Goal: Task Accomplishment & Management: Complete application form

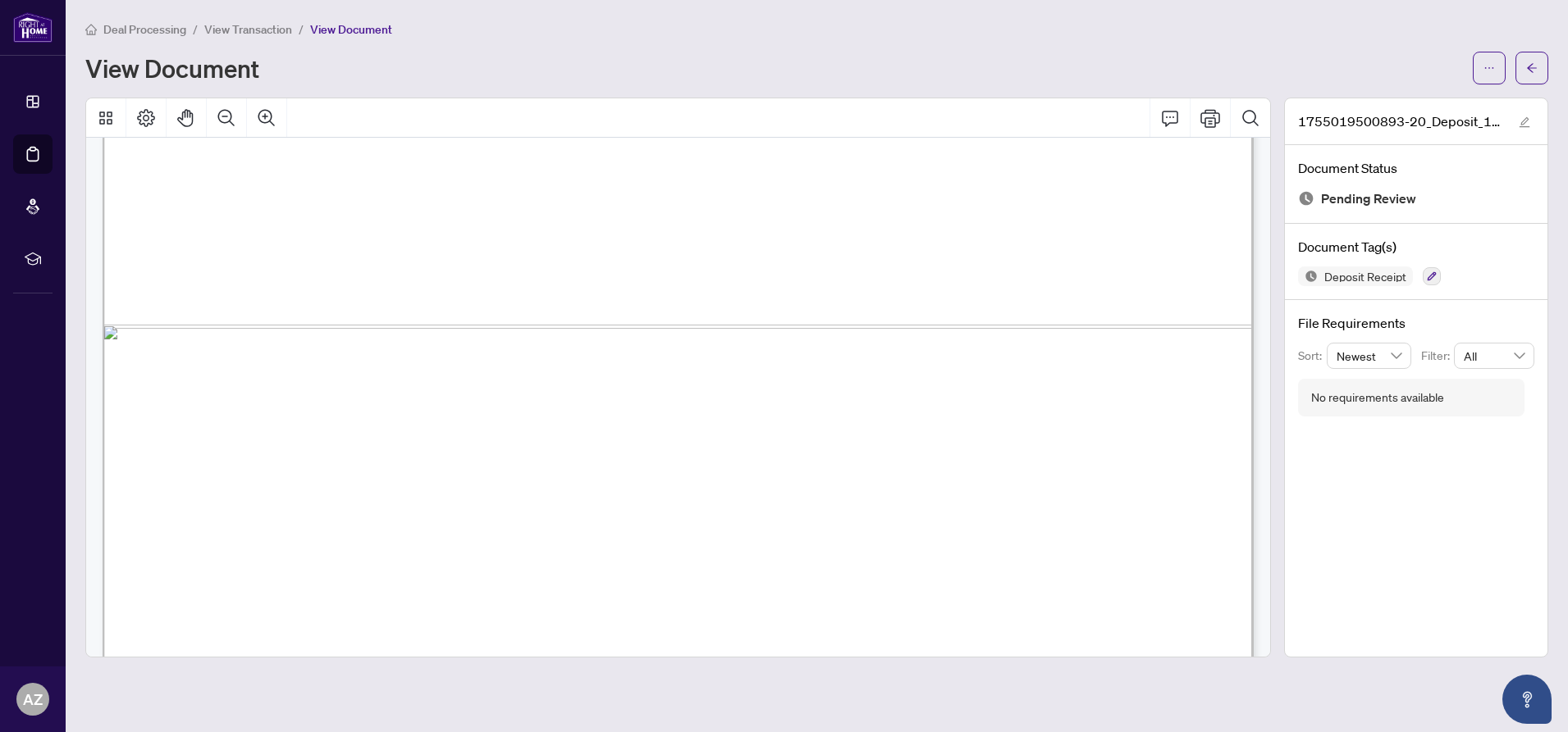
scroll to position [1089, 0]
click at [1205, 57] on div "View Document" at bounding box center [775, 68] width 1378 height 26
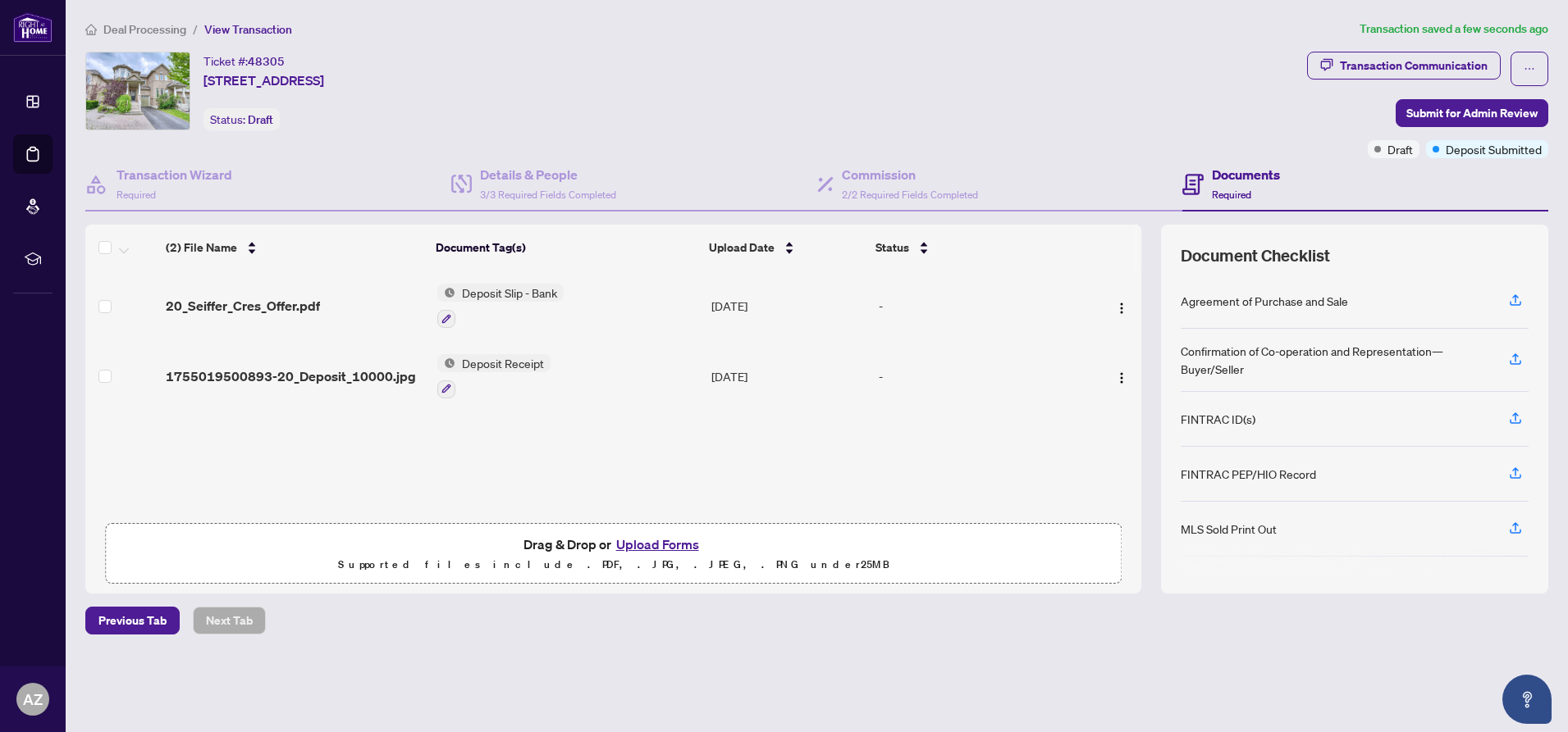
click at [497, 294] on span "Deposit Slip - Bank" at bounding box center [510, 292] width 109 height 18
click at [443, 316] on icon "button" at bounding box center [446, 319] width 10 height 10
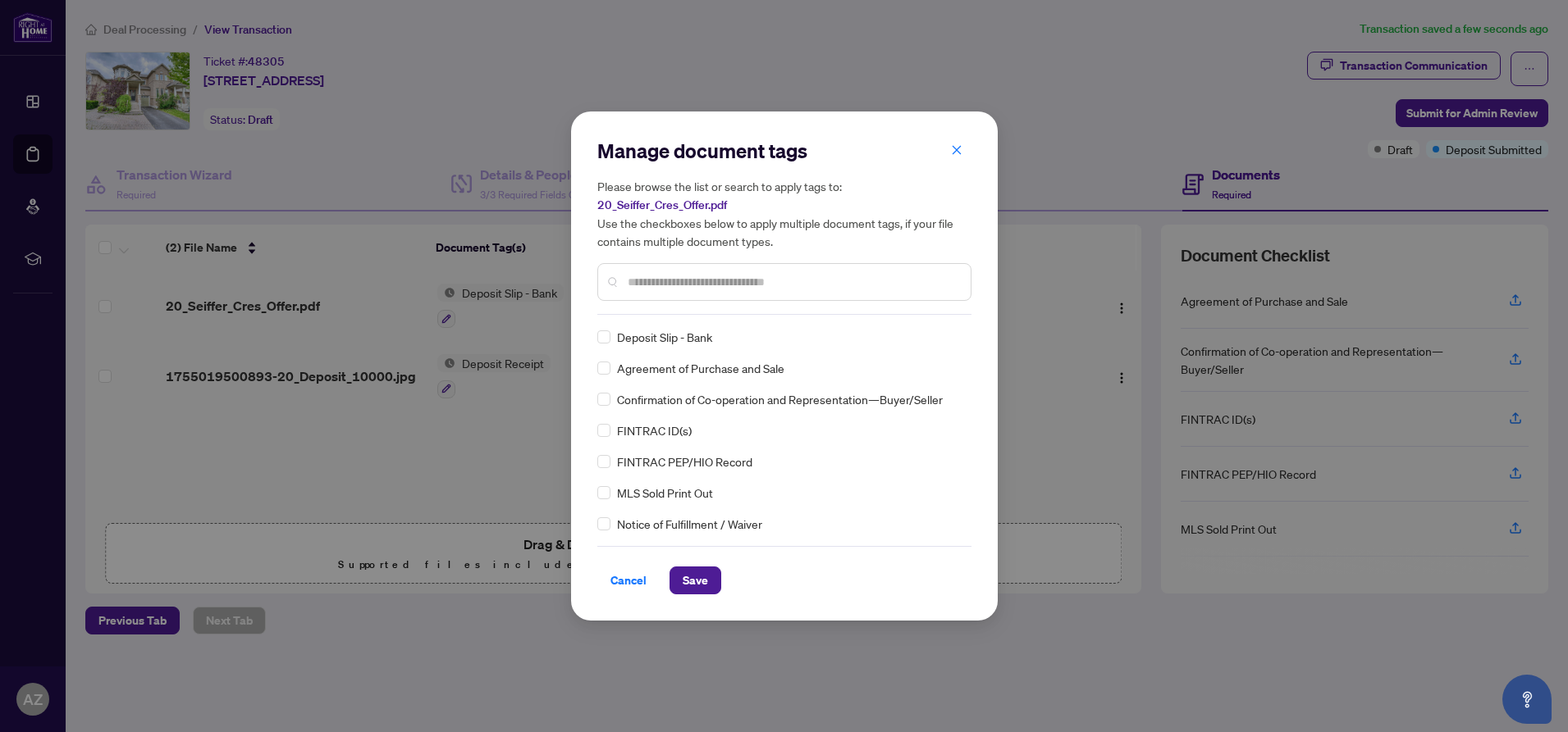
drag, startPoint x: 647, startPoint y: 281, endPoint x: 653, endPoint y: 287, distance: 8.5
click at [647, 282] on input "text" at bounding box center [792, 282] width 330 height 18
type input "*********"
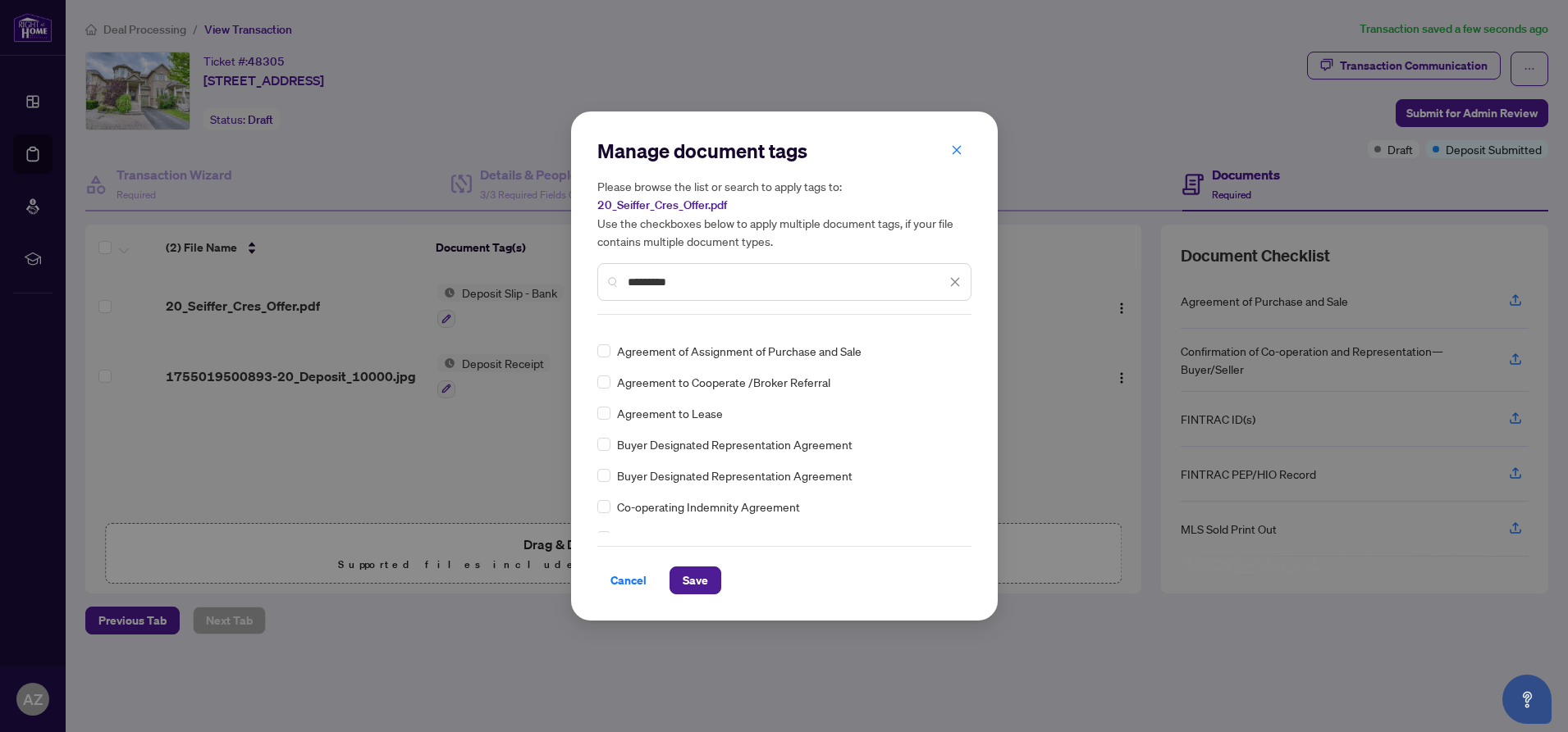
scroll to position [21, 0]
drag, startPoint x: 692, startPoint y: 283, endPoint x: 591, endPoint y: 280, distance: 101.0
click at [591, 280] on div "Manage document tags Please browse the list or search to apply tags to: 20_Seif…" at bounding box center [784, 366] width 427 height 509
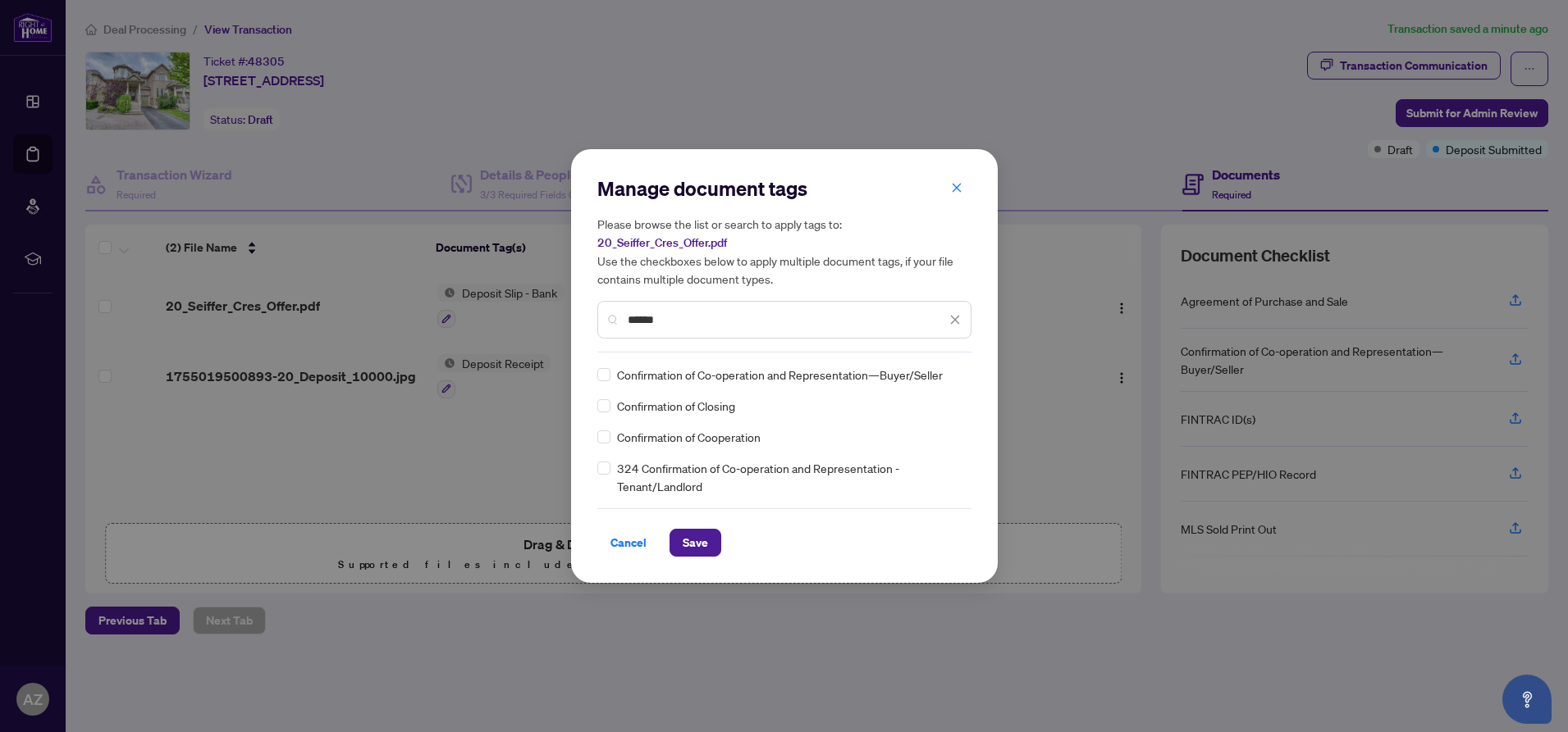
scroll to position [0, 0]
type input "******"
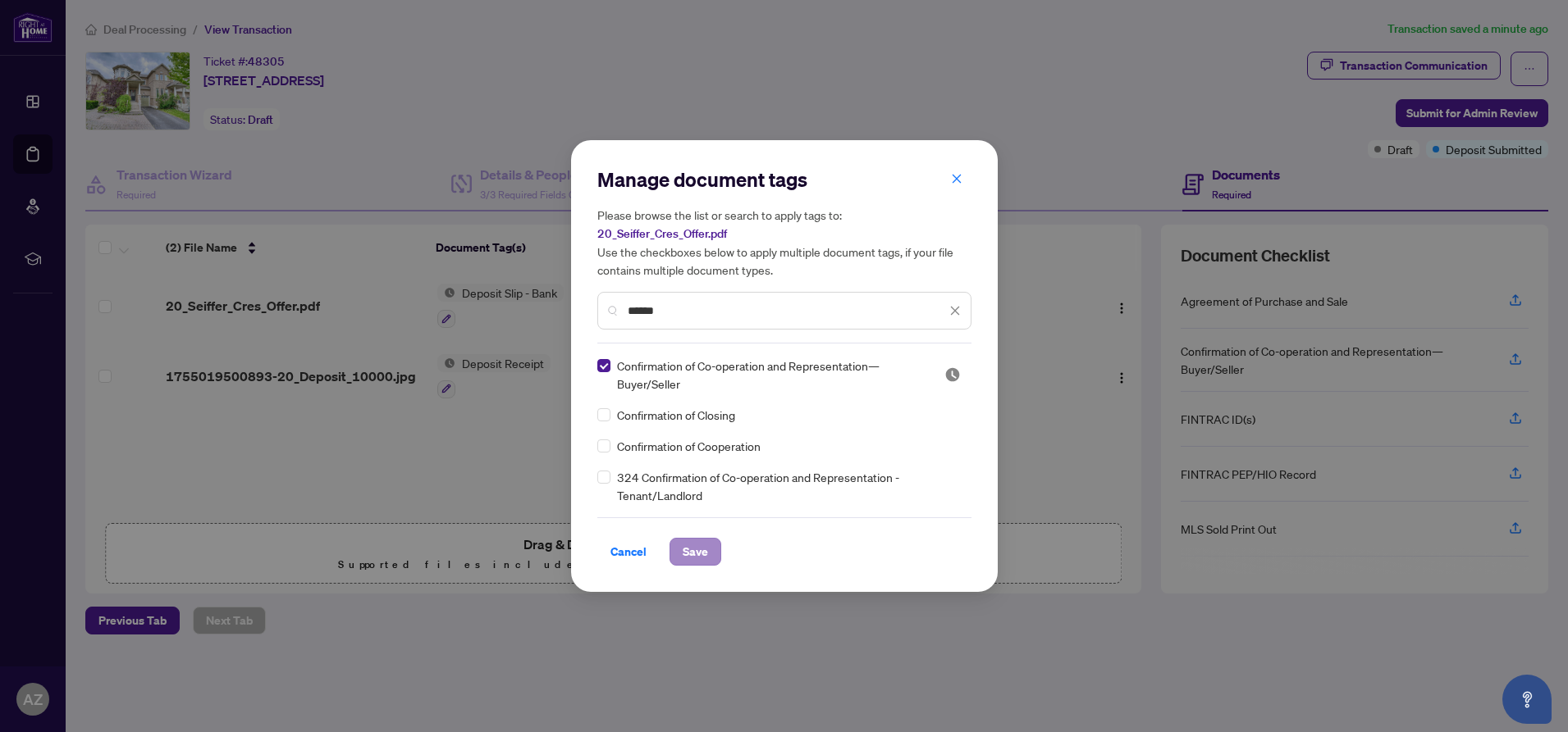
click at [690, 549] on span "Save" at bounding box center [695, 552] width 26 height 26
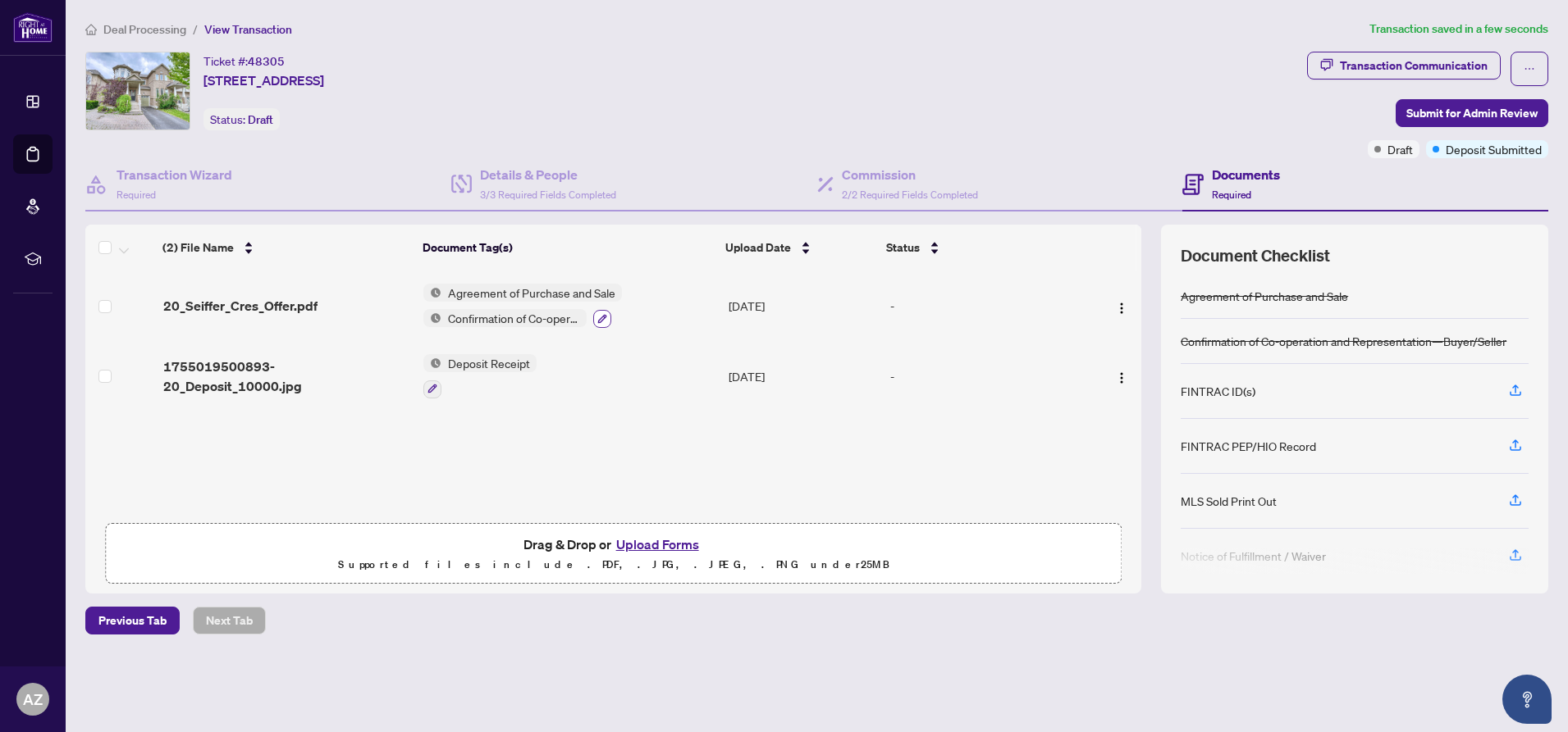
click at [603, 320] on icon "button" at bounding box center [602, 319] width 10 height 10
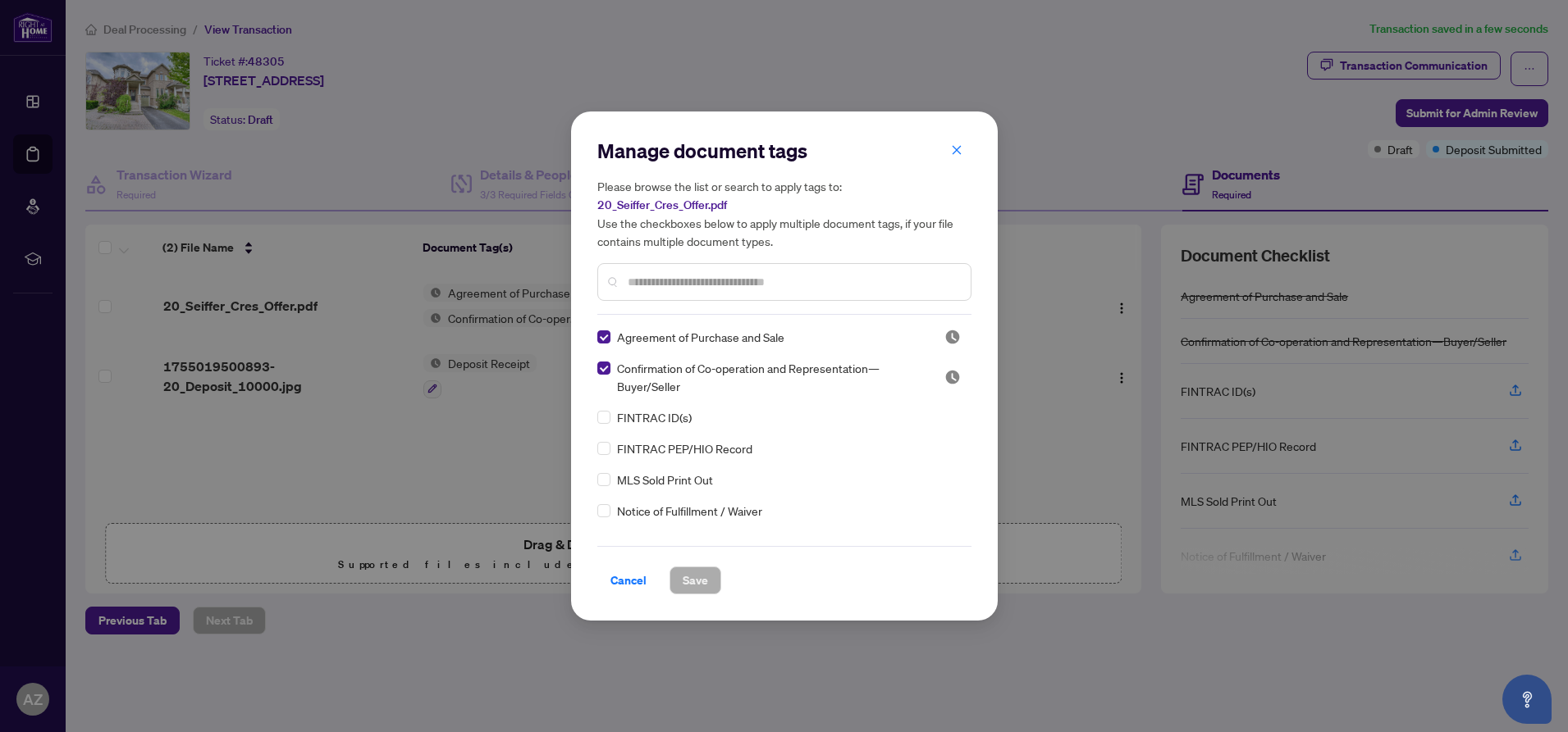
click at [646, 284] on input "text" at bounding box center [792, 282] width 330 height 18
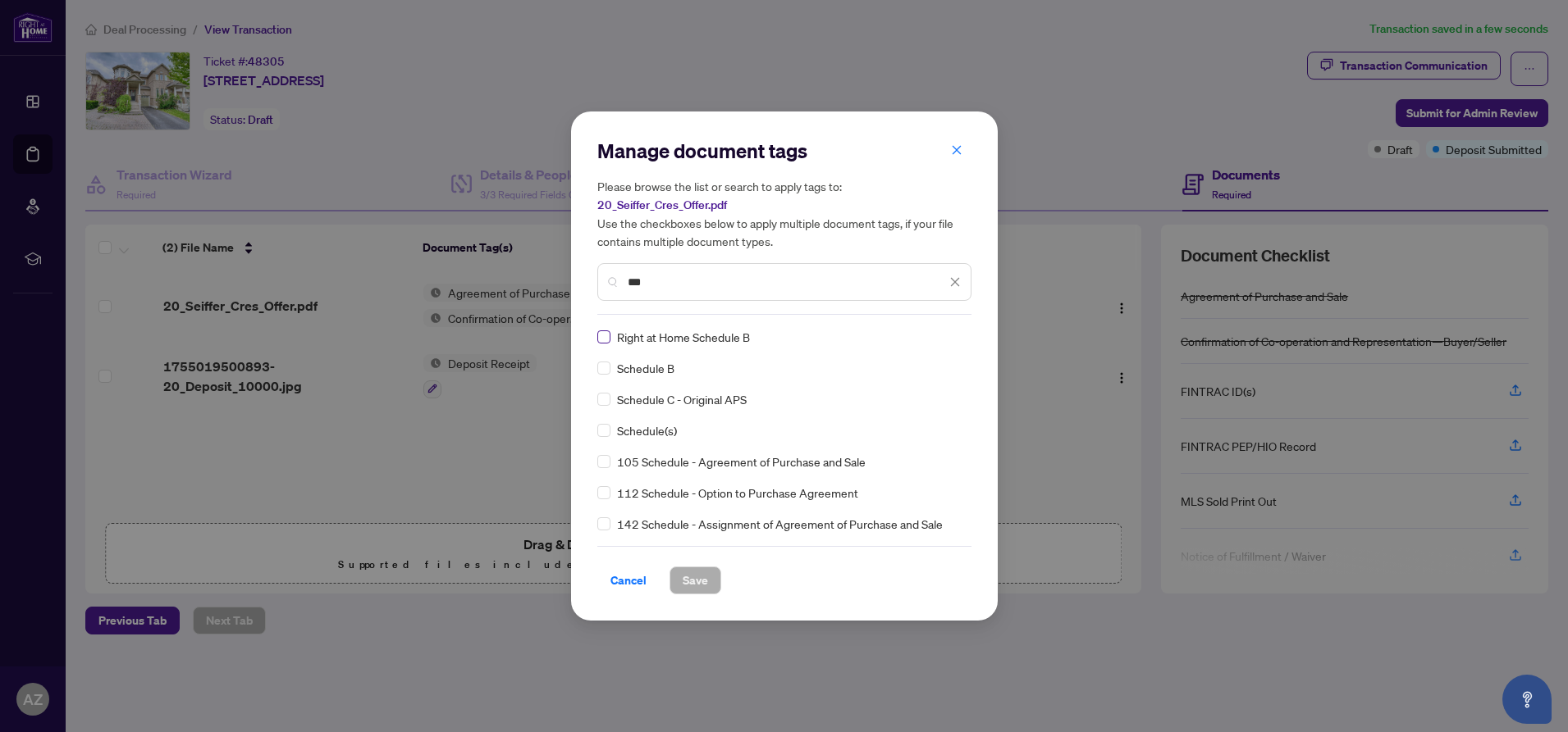
type input "***"
click at [700, 584] on span "Save" at bounding box center [695, 581] width 26 height 26
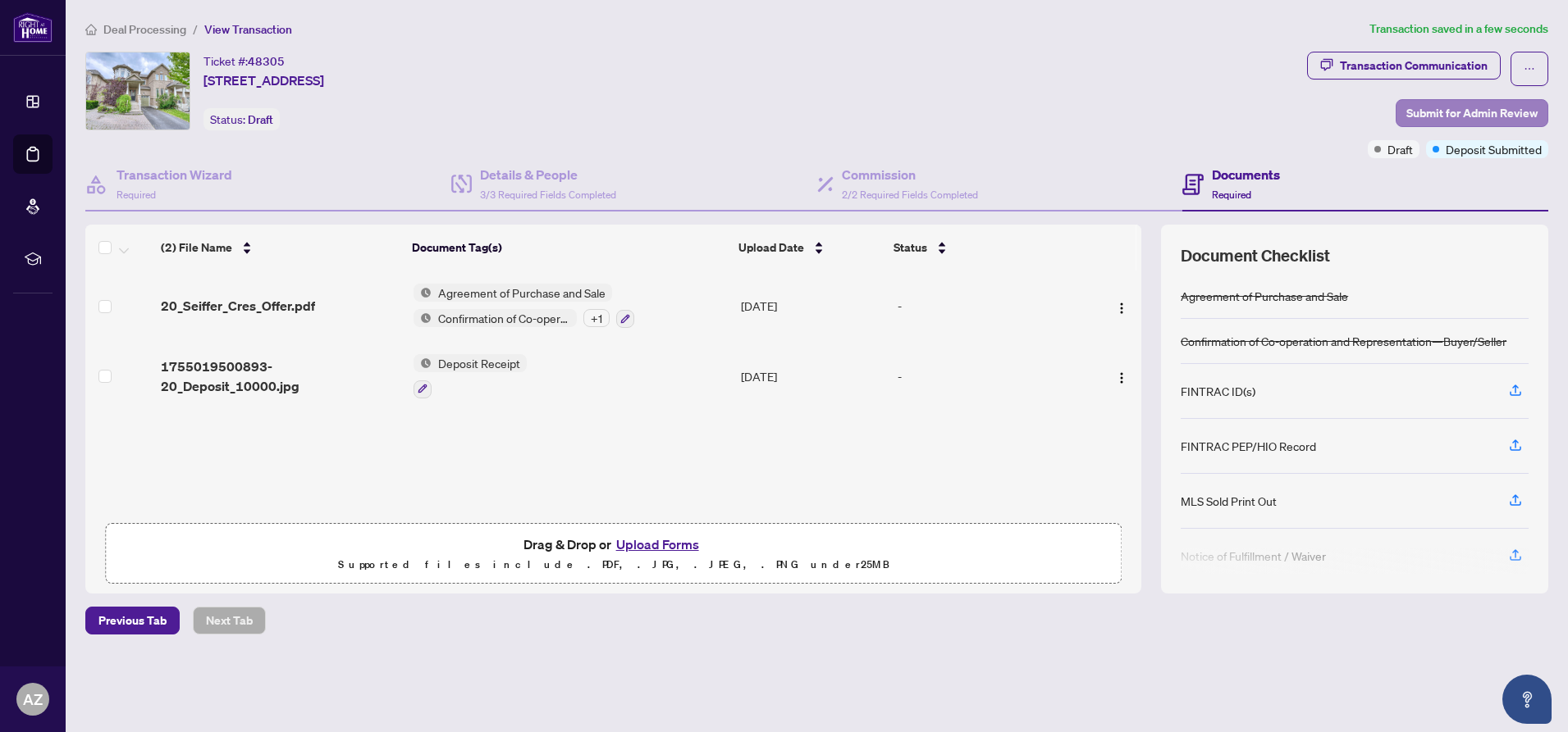
click at [1463, 111] on span "Submit for Admin Review" at bounding box center [1472, 113] width 132 height 26
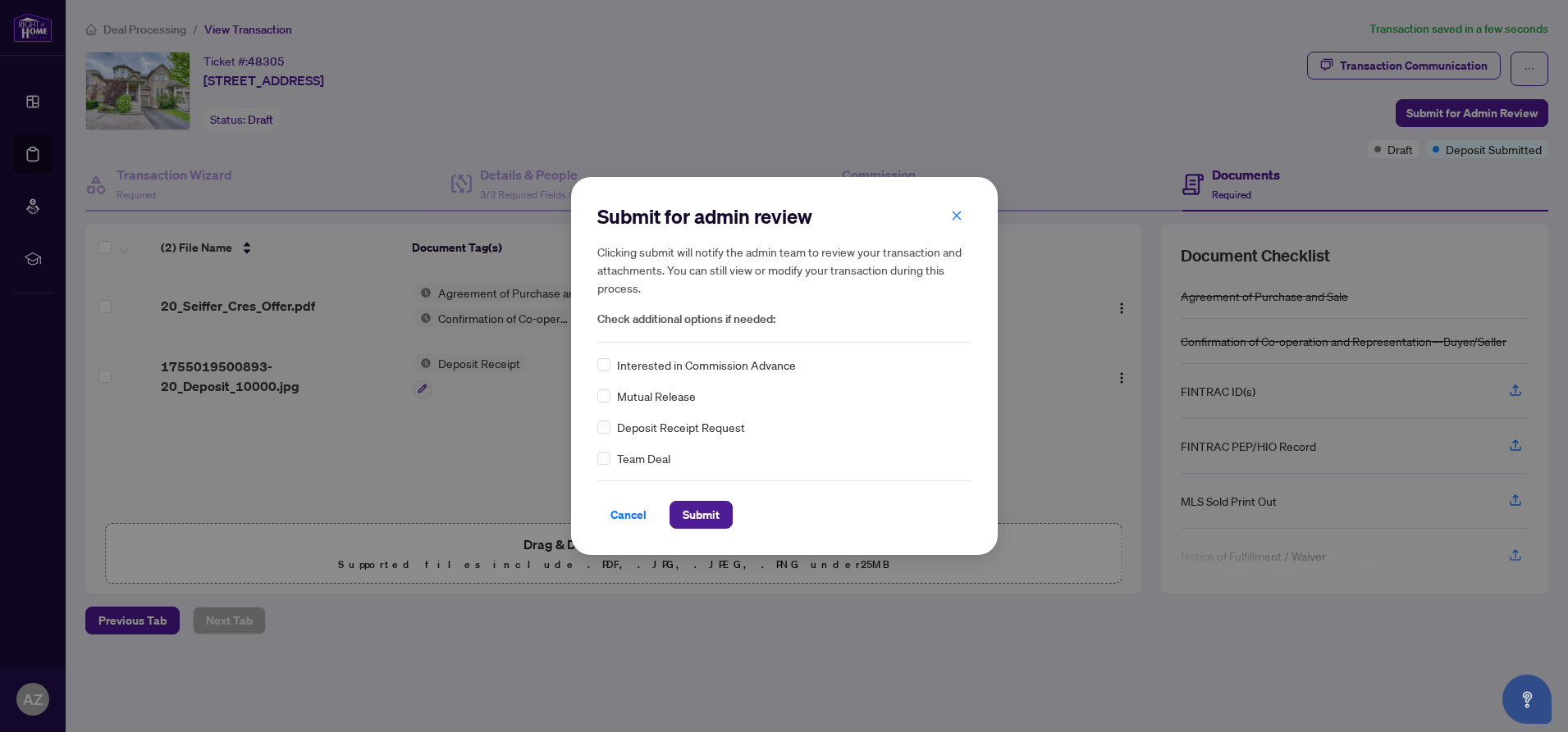
drag, startPoint x: 607, startPoint y: 427, endPoint x: 622, endPoint y: 469, distance: 44.6
click at [607, 427] on span at bounding box center [603, 426] width 13 height 13
click at [698, 517] on span "Submit" at bounding box center [701, 515] width 37 height 26
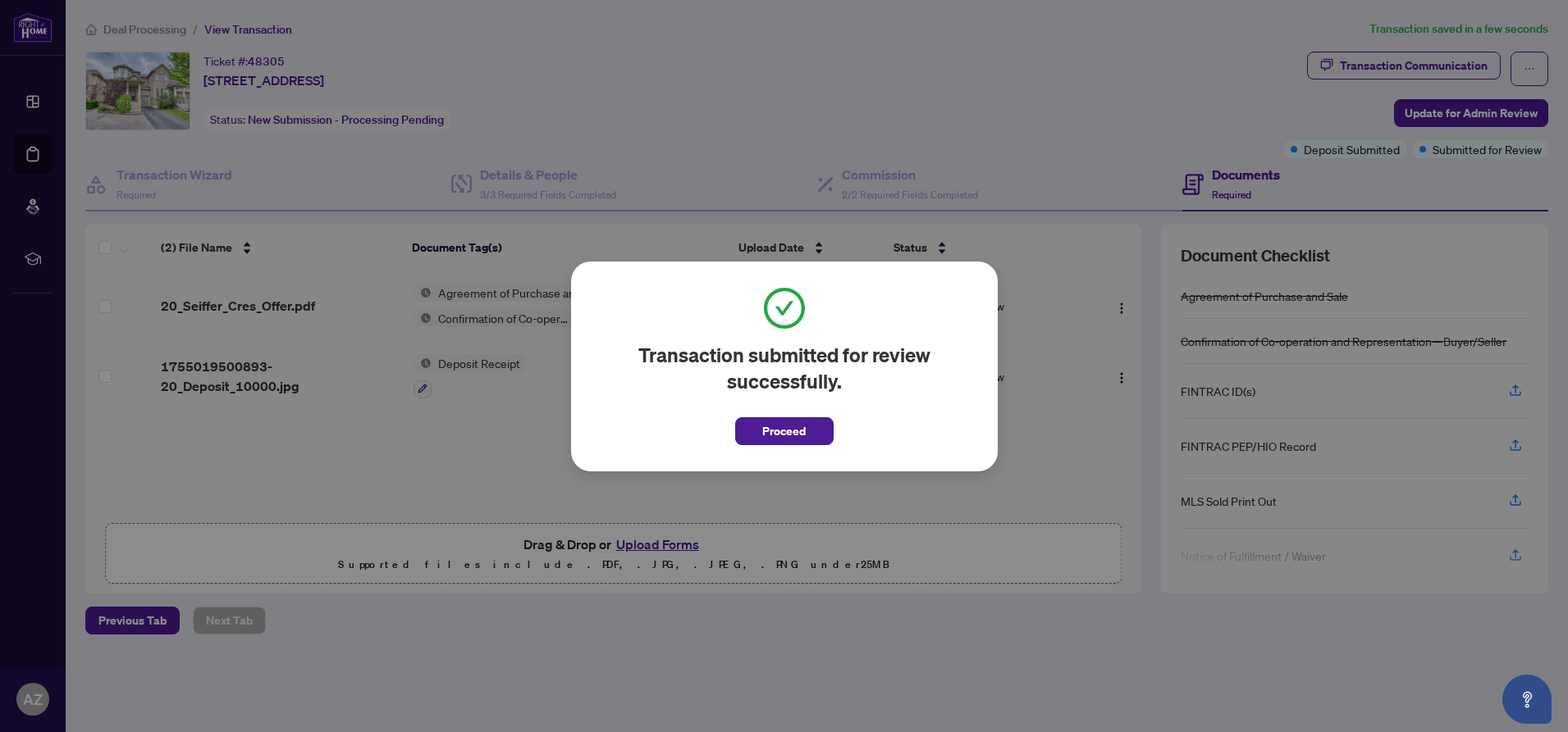
click at [779, 426] on span "Proceed" at bounding box center [784, 432] width 43 height 26
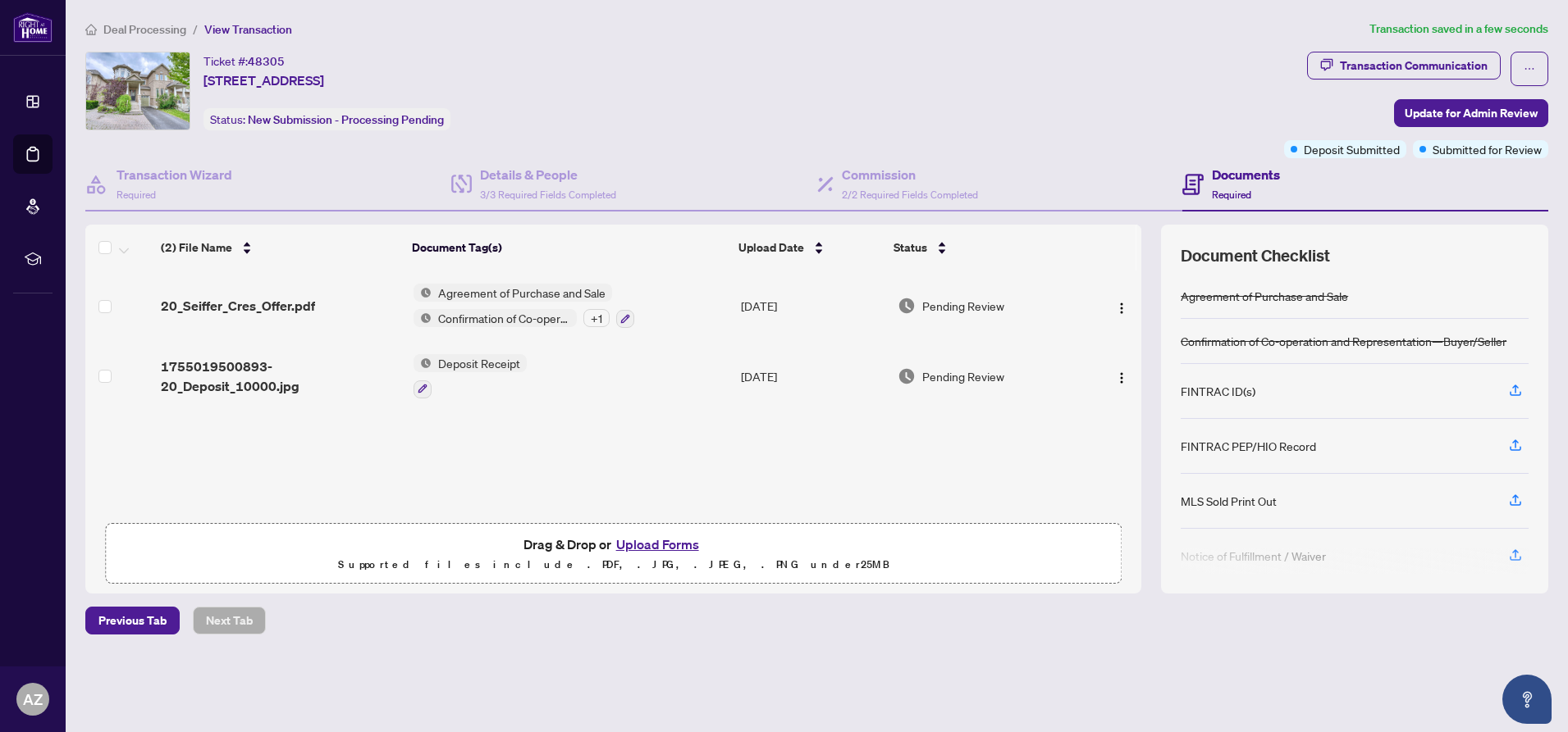
click at [910, 94] on div "Ticket #: 48305 [STREET_ADDRESS] Status: New Submission - Processing Pending" at bounding box center [682, 91] width 1193 height 79
click at [1067, 115] on div "Ticket #: 48305 [STREET_ADDRESS] Status: New Submission - Processing Pending" at bounding box center [682, 91] width 1193 height 79
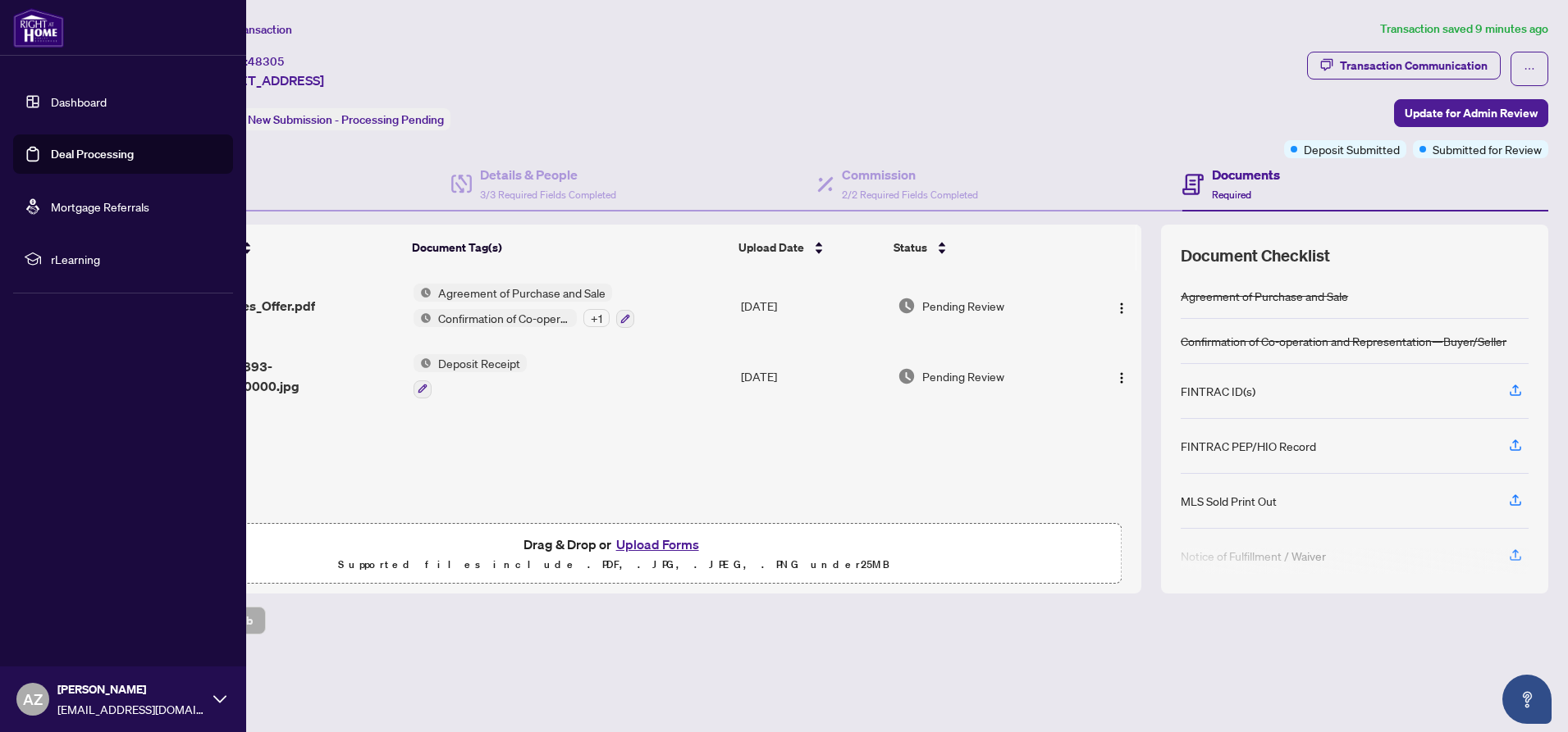
click at [75, 102] on link "Dashboard" at bounding box center [79, 102] width 56 height 15
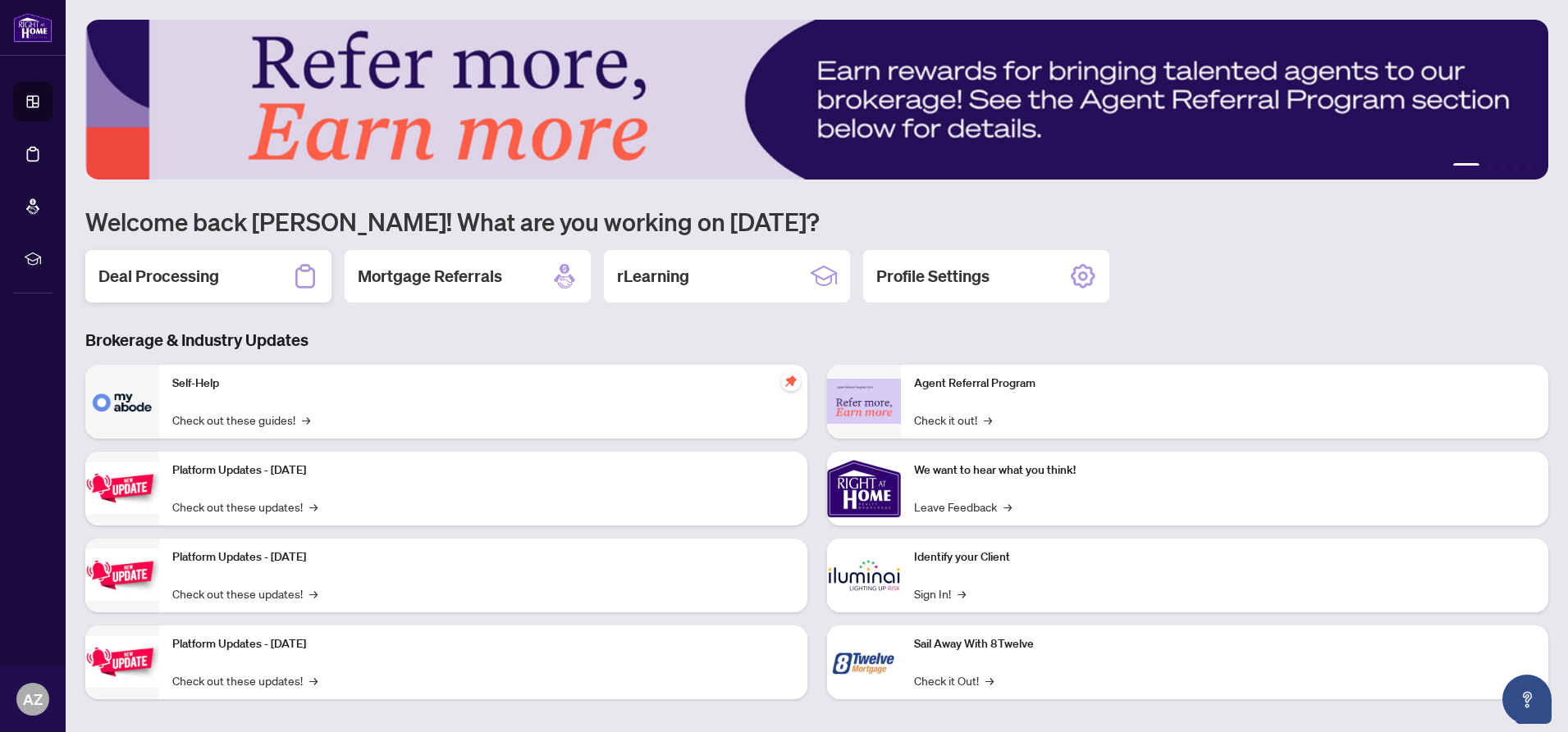
click at [163, 277] on h2 "Deal Processing" at bounding box center [158, 276] width 121 height 23
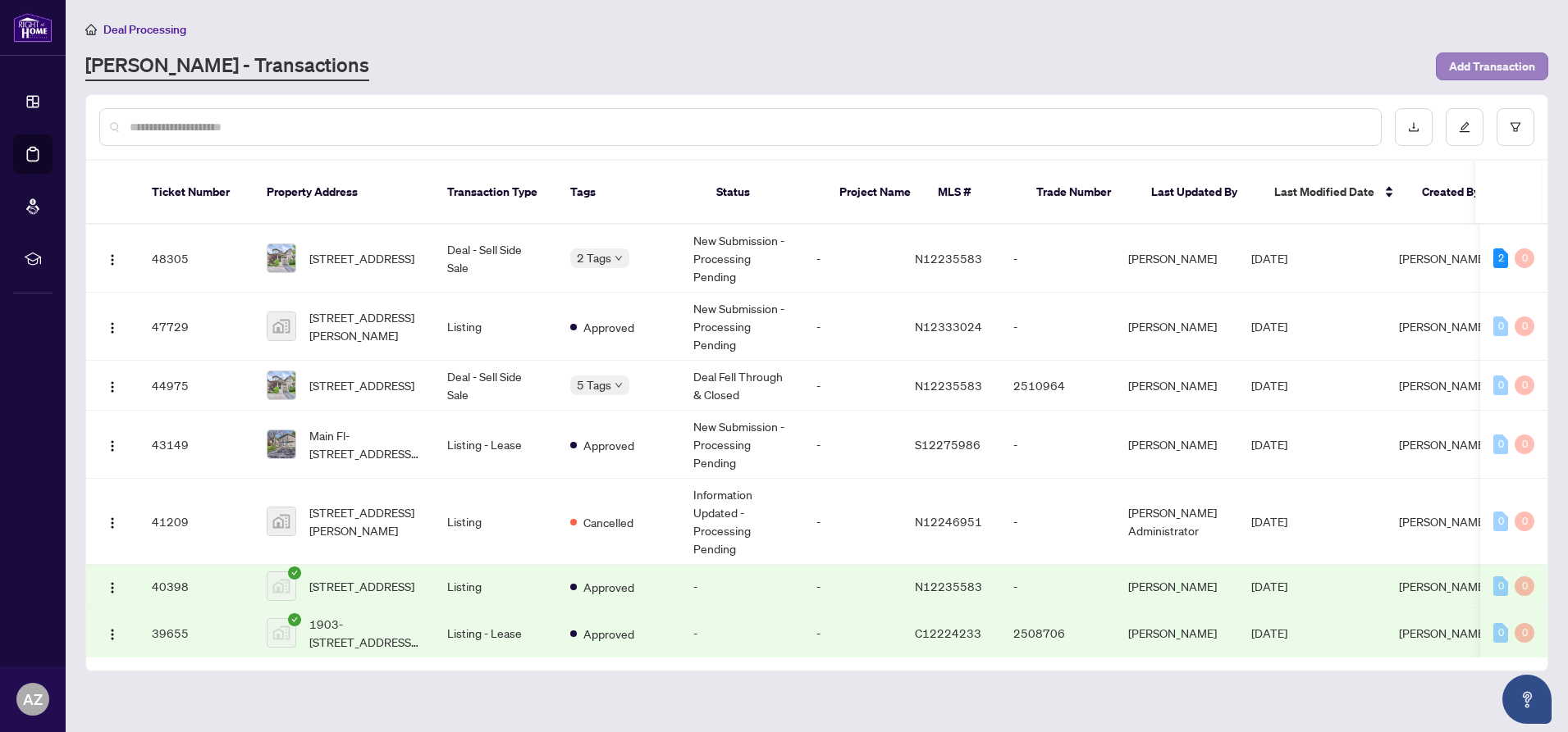
click at [1496, 63] on span "Add Transaction" at bounding box center [1492, 66] width 87 height 26
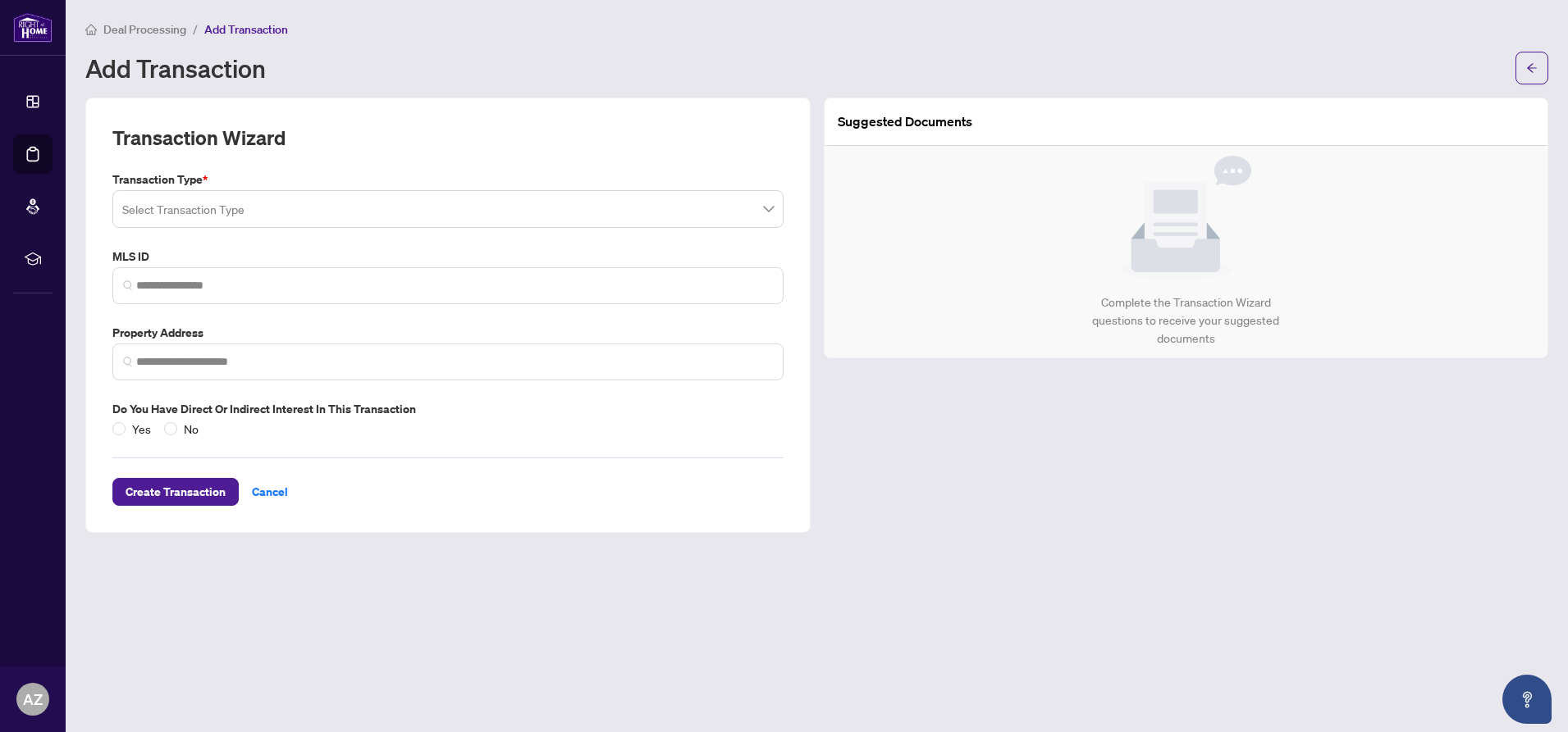
click at [224, 209] on input "search" at bounding box center [440, 211] width 637 height 36
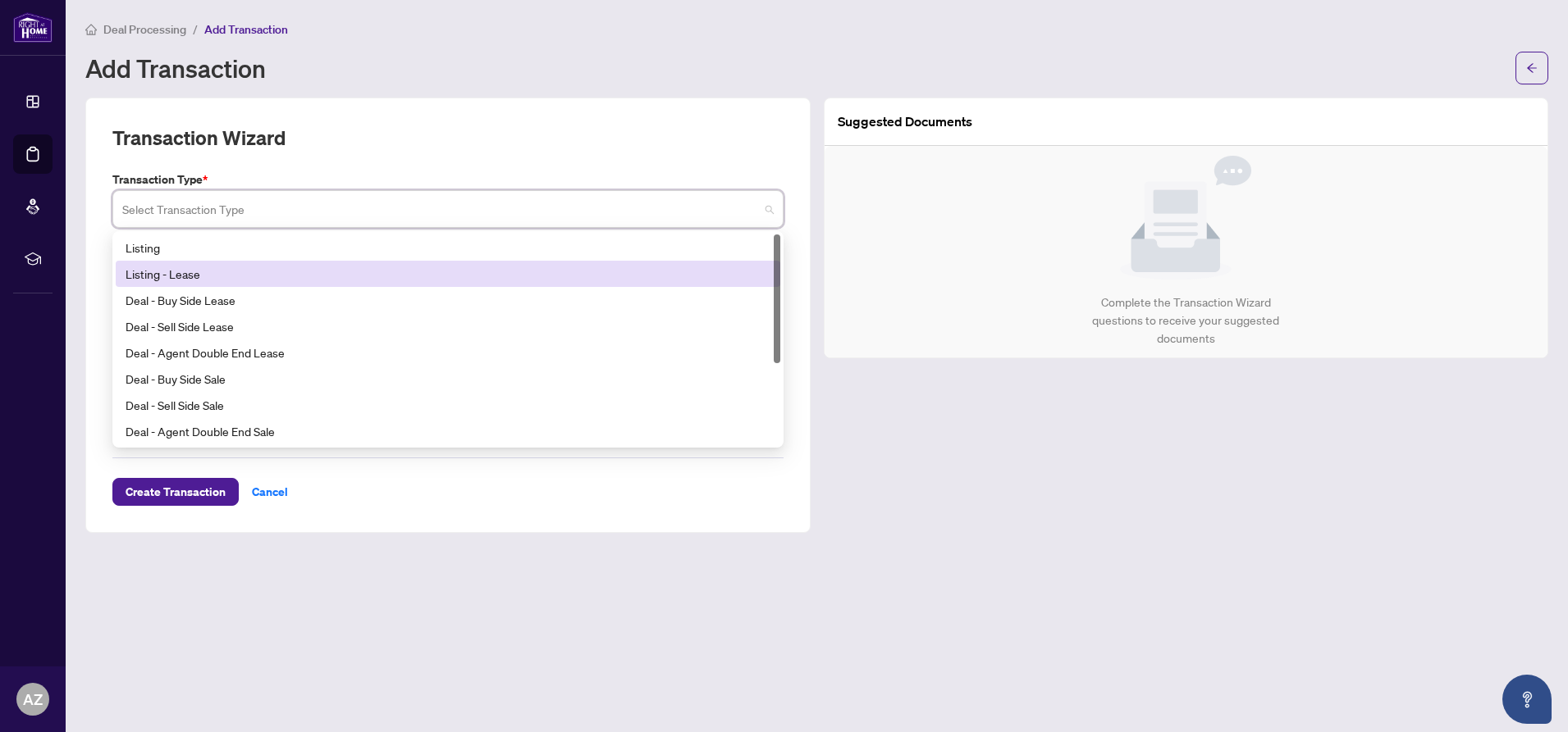
click at [185, 271] on div "Listing - Lease" at bounding box center [448, 274] width 645 height 18
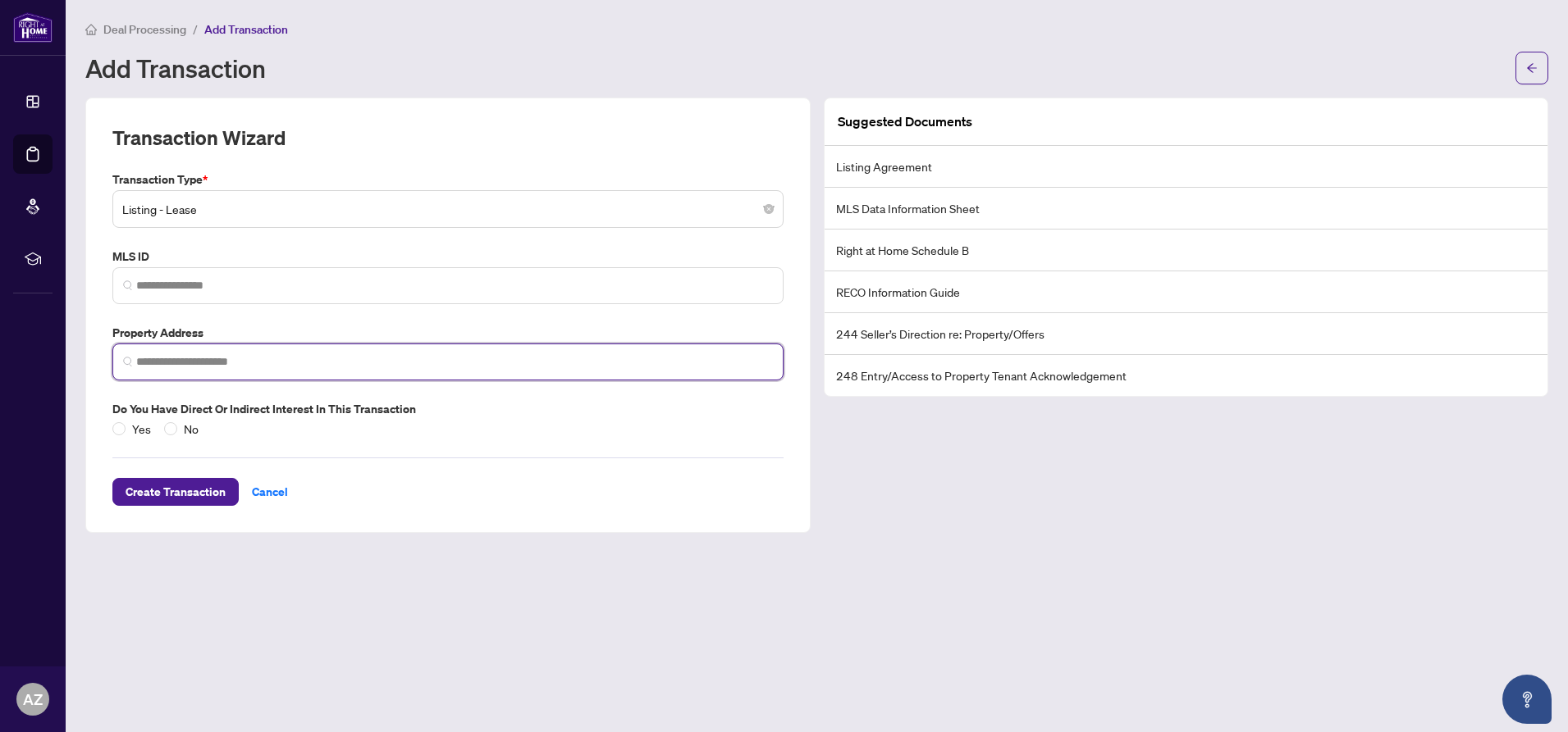
click at [178, 360] on input "search" at bounding box center [454, 362] width 637 height 18
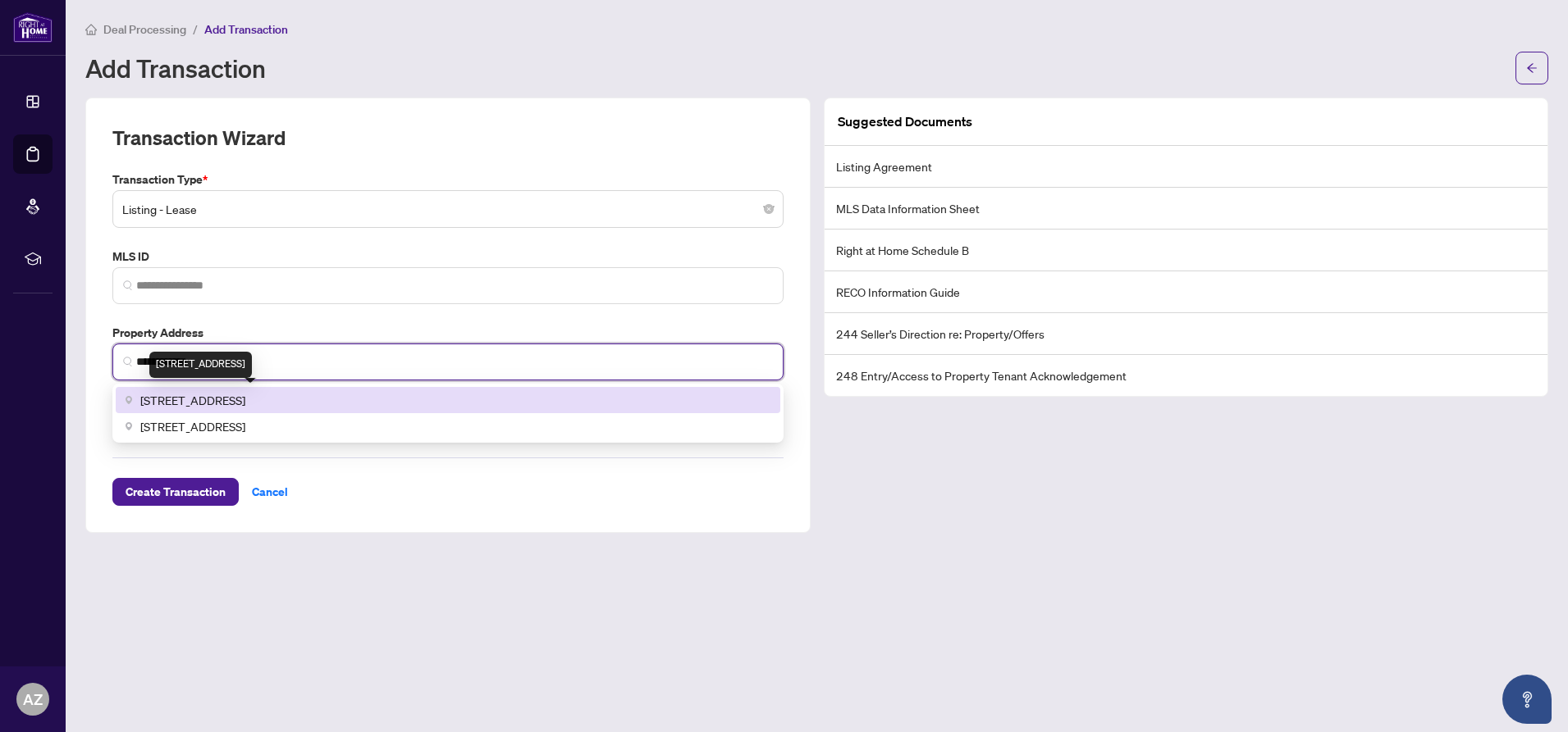
click at [239, 392] on span "[STREET_ADDRESS]" at bounding box center [193, 400] width 105 height 18
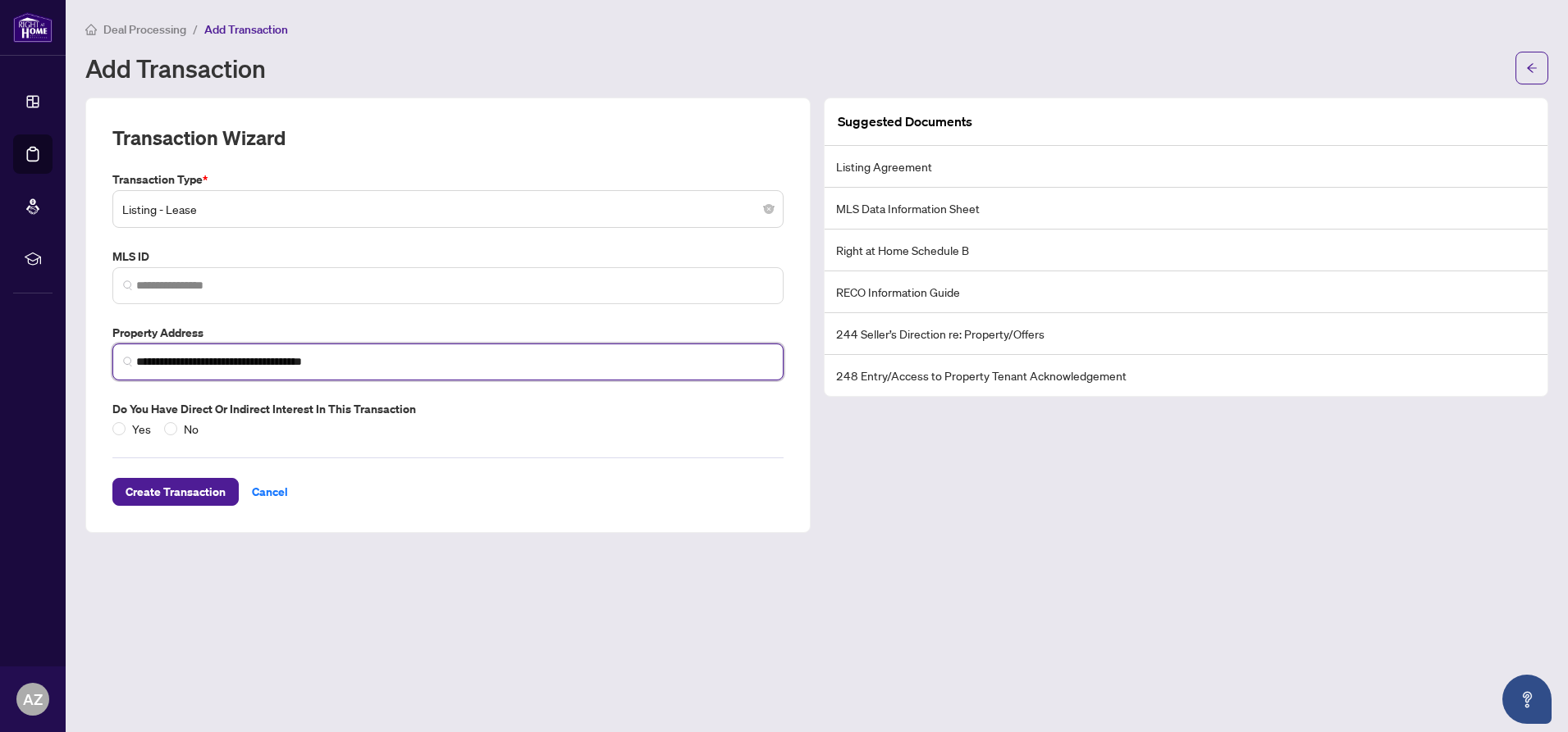
click at [231, 360] on input "**********" at bounding box center [454, 362] width 637 height 18
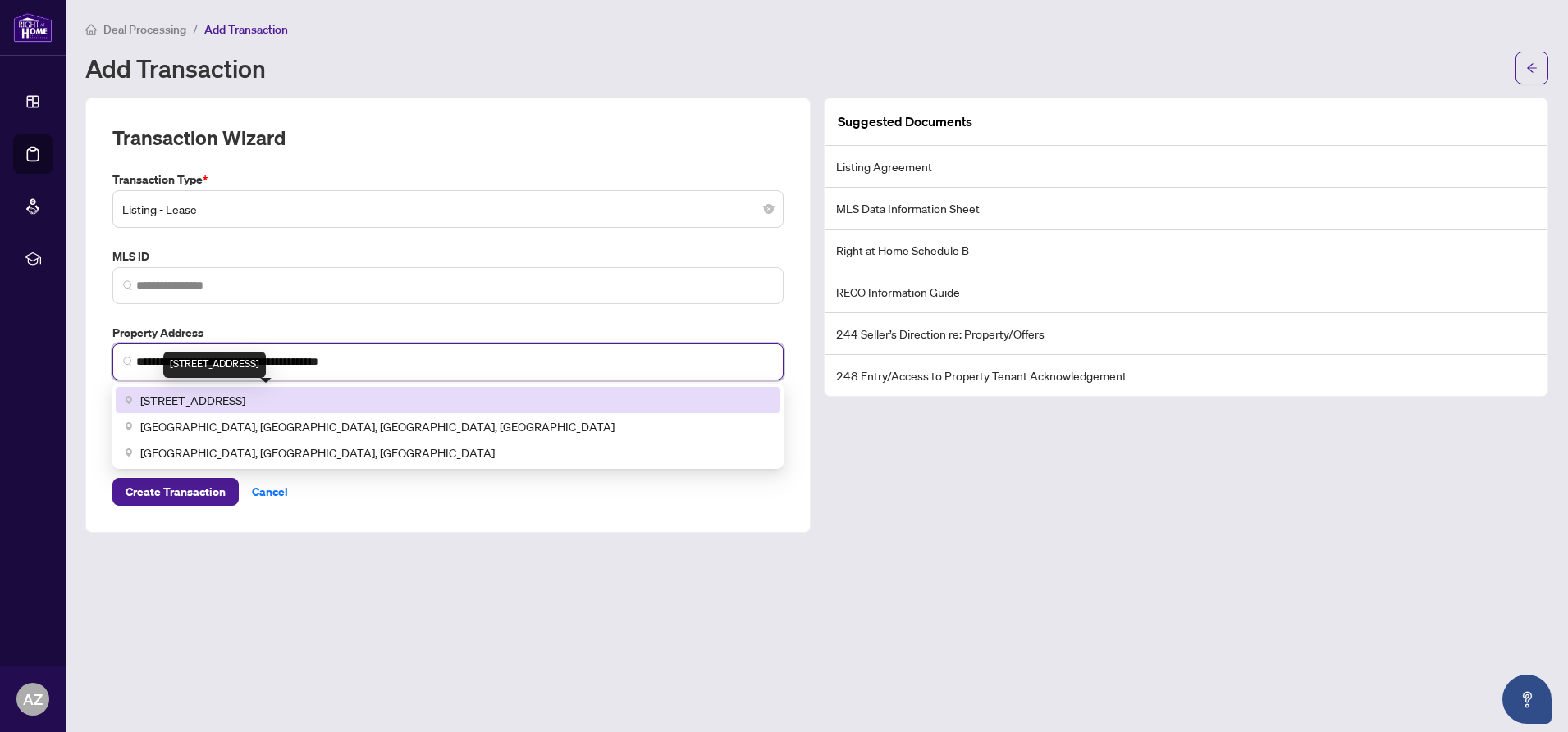
click at [246, 400] on span "[STREET_ADDRESS]" at bounding box center [193, 400] width 105 height 18
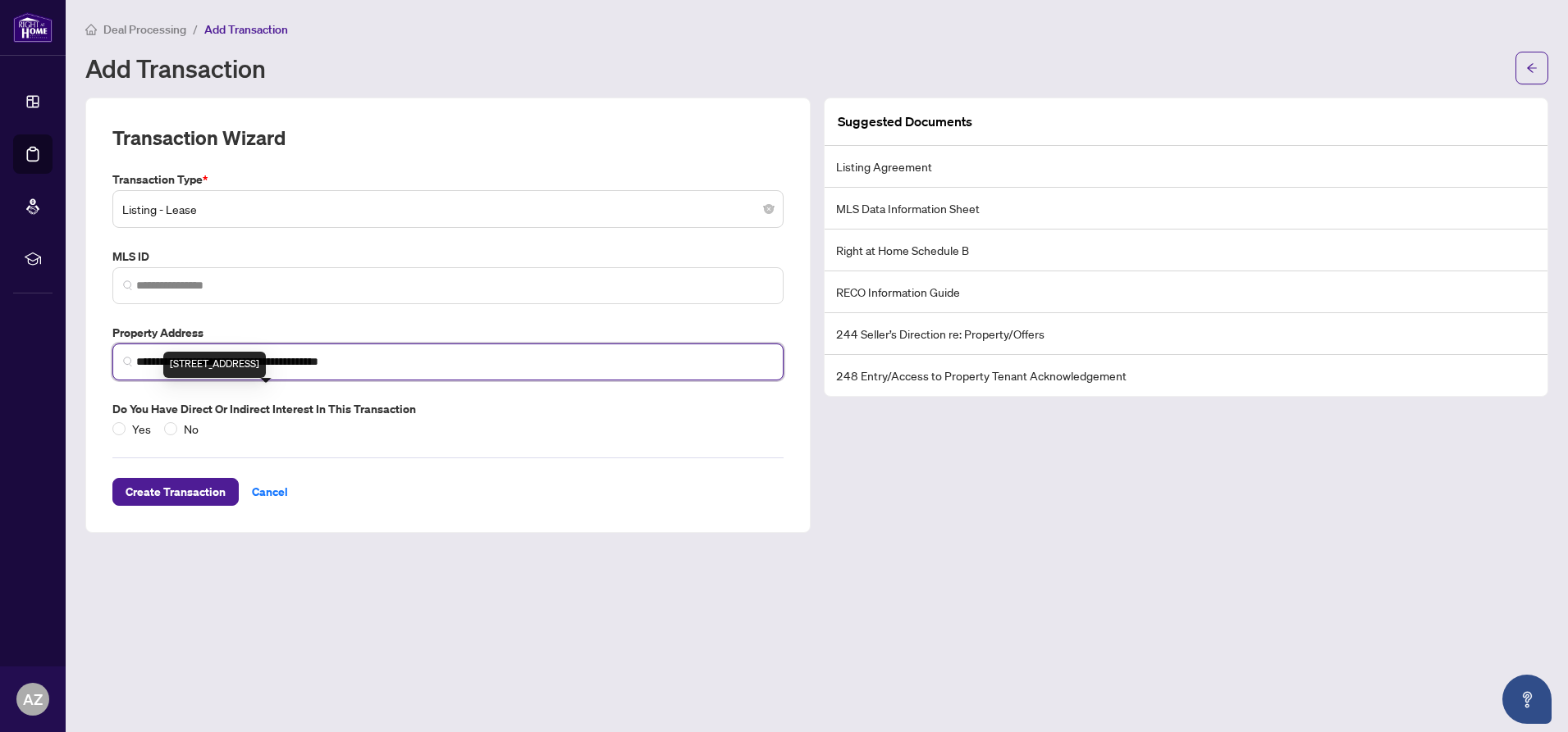
type input "**********"
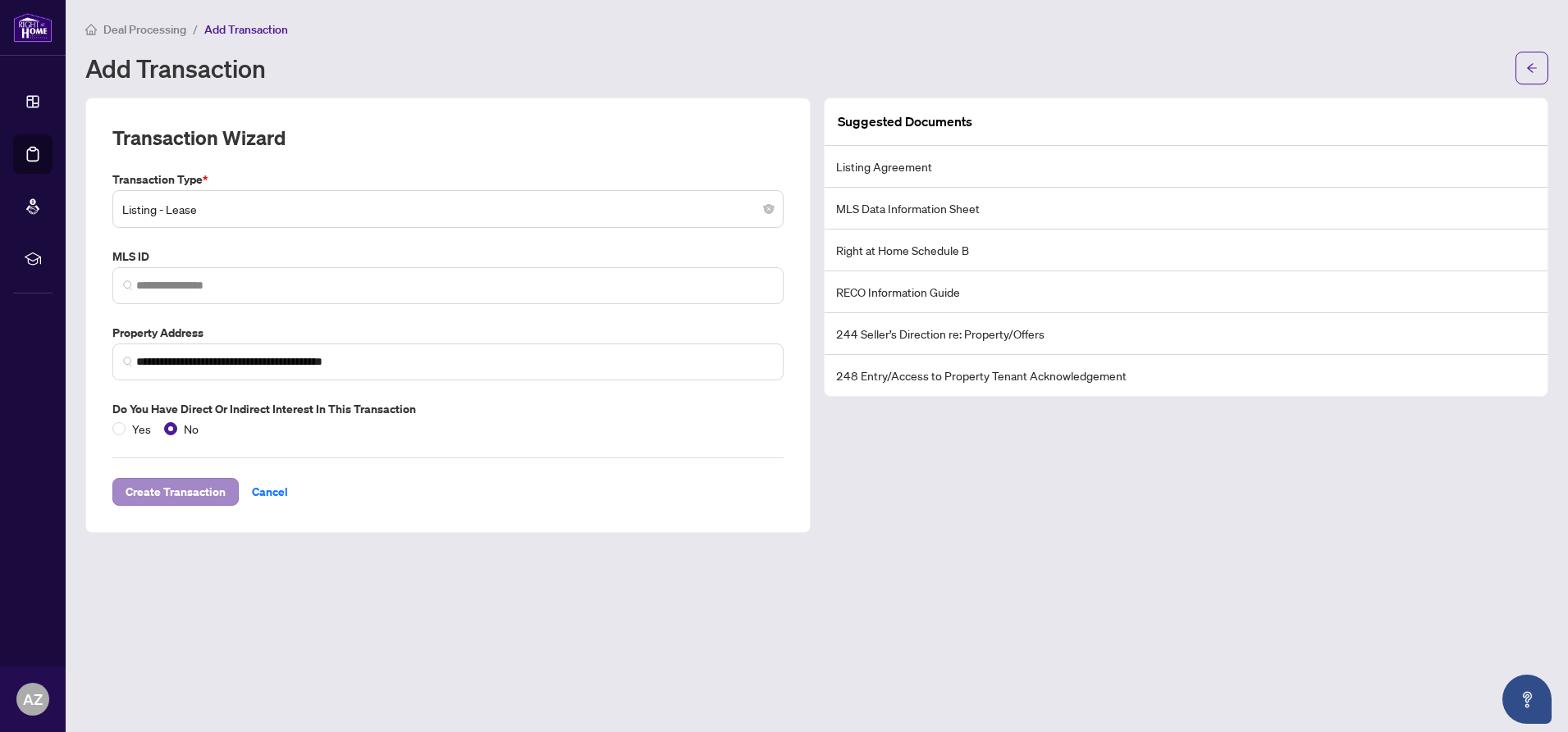
click at [174, 486] on span "Create Transaction" at bounding box center [175, 492] width 100 height 26
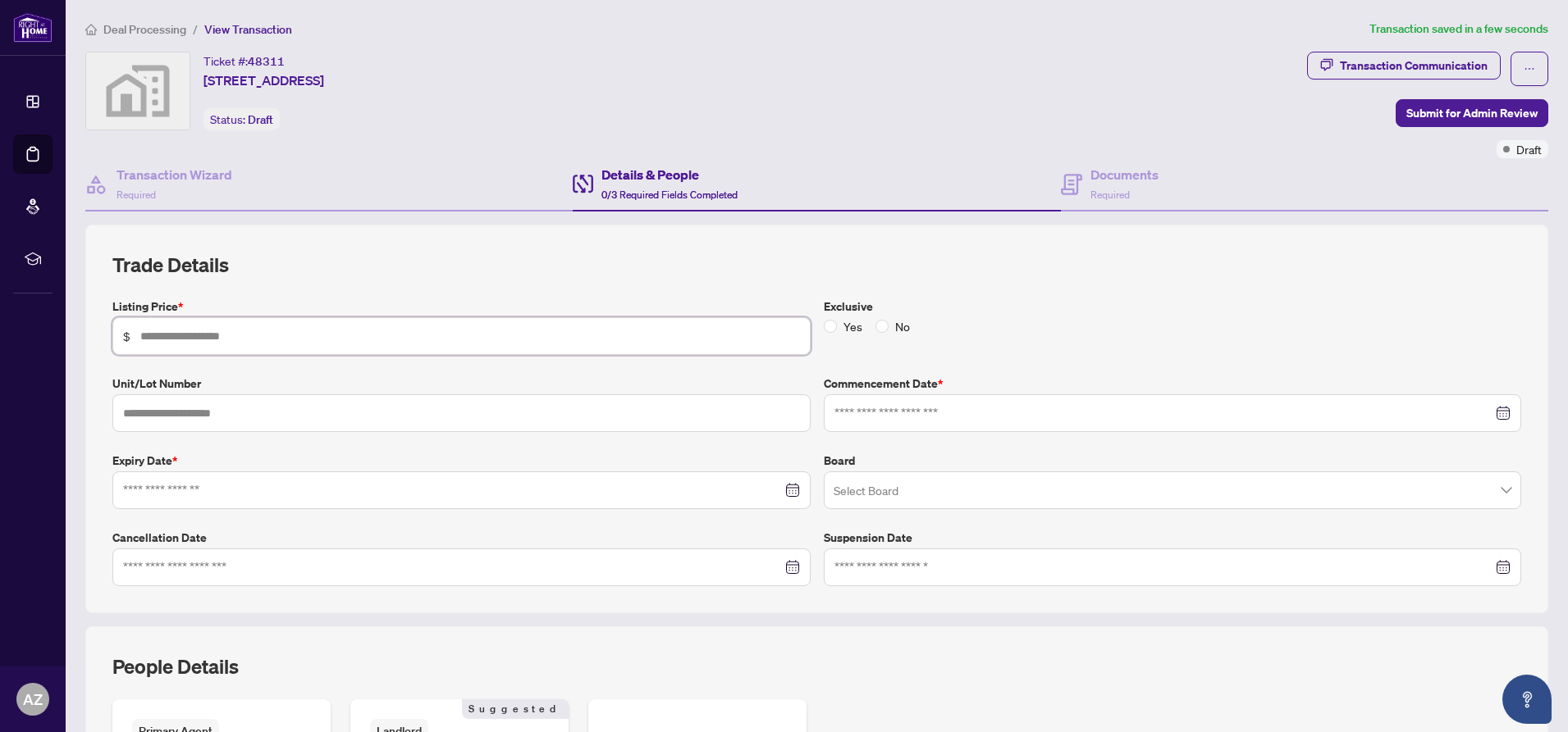
drag, startPoint x: 230, startPoint y: 329, endPoint x: 254, endPoint y: 339, distance: 26.0
click at [230, 329] on input "text" at bounding box center [470, 336] width 660 height 18
type input "*****"
click at [254, 412] on input "text" at bounding box center [461, 413] width 698 height 38
type input "***"
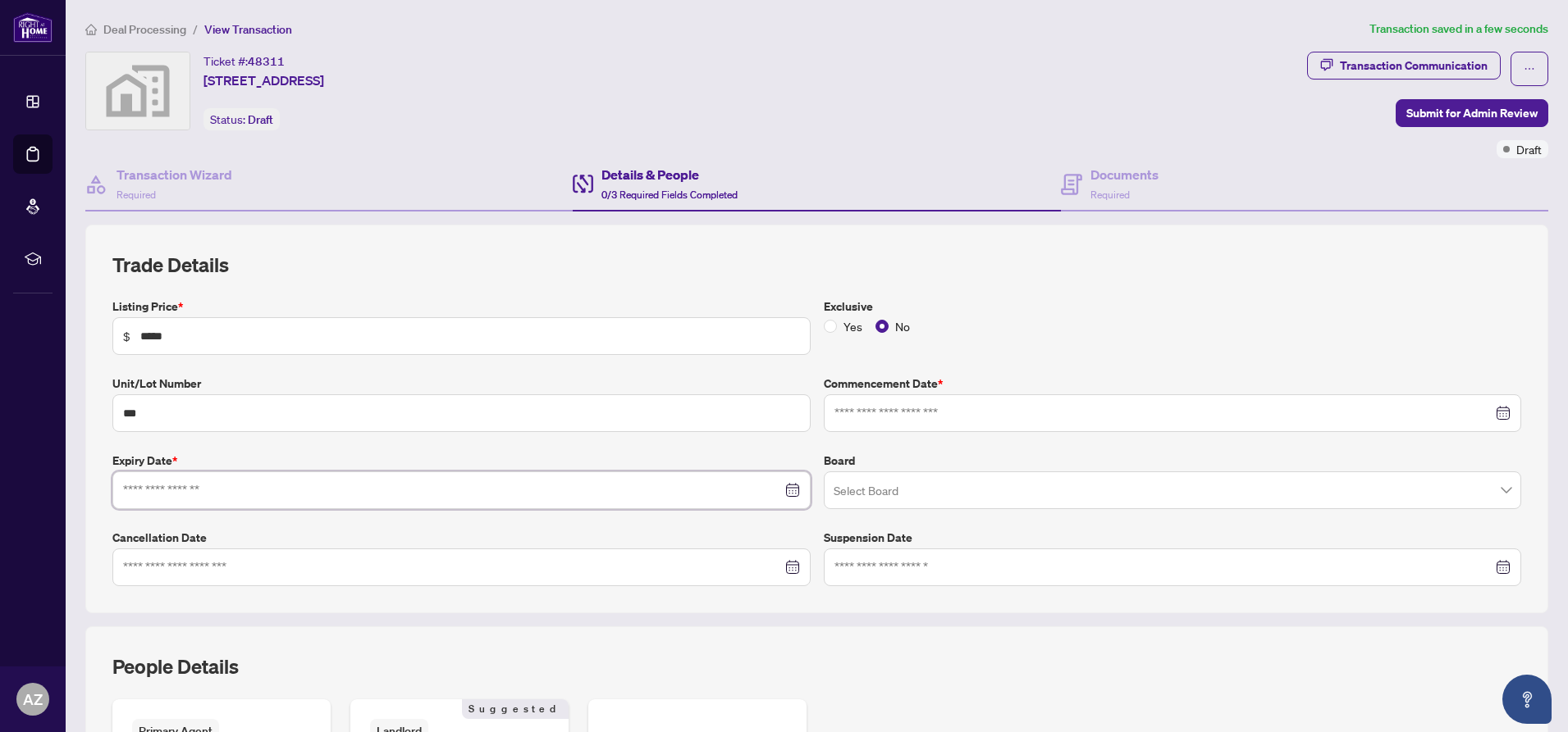
click at [235, 487] on input at bounding box center [452, 490] width 659 height 18
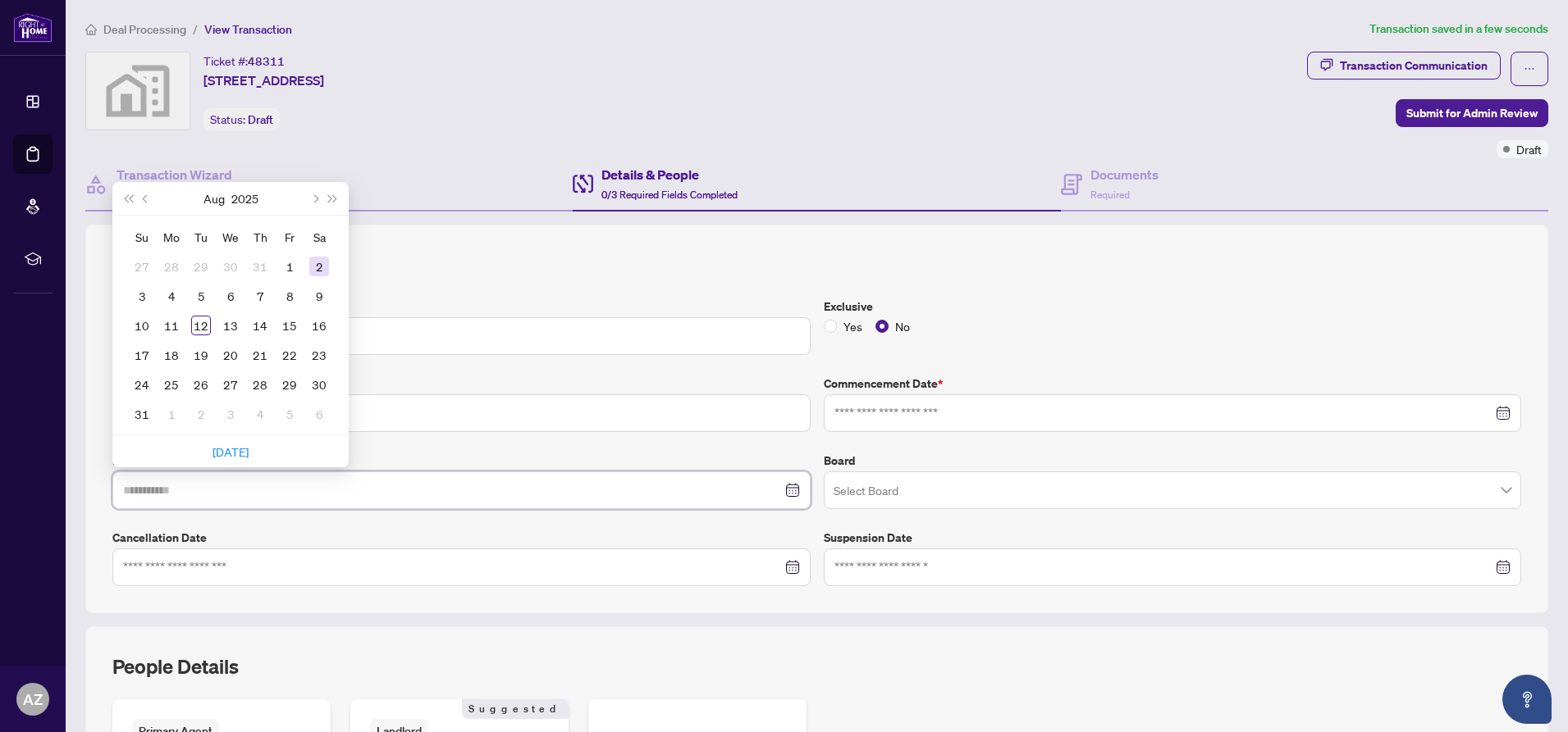
type input "**********"
click at [317, 195] on span "Next month (PageDown)" at bounding box center [314, 198] width 8 height 8
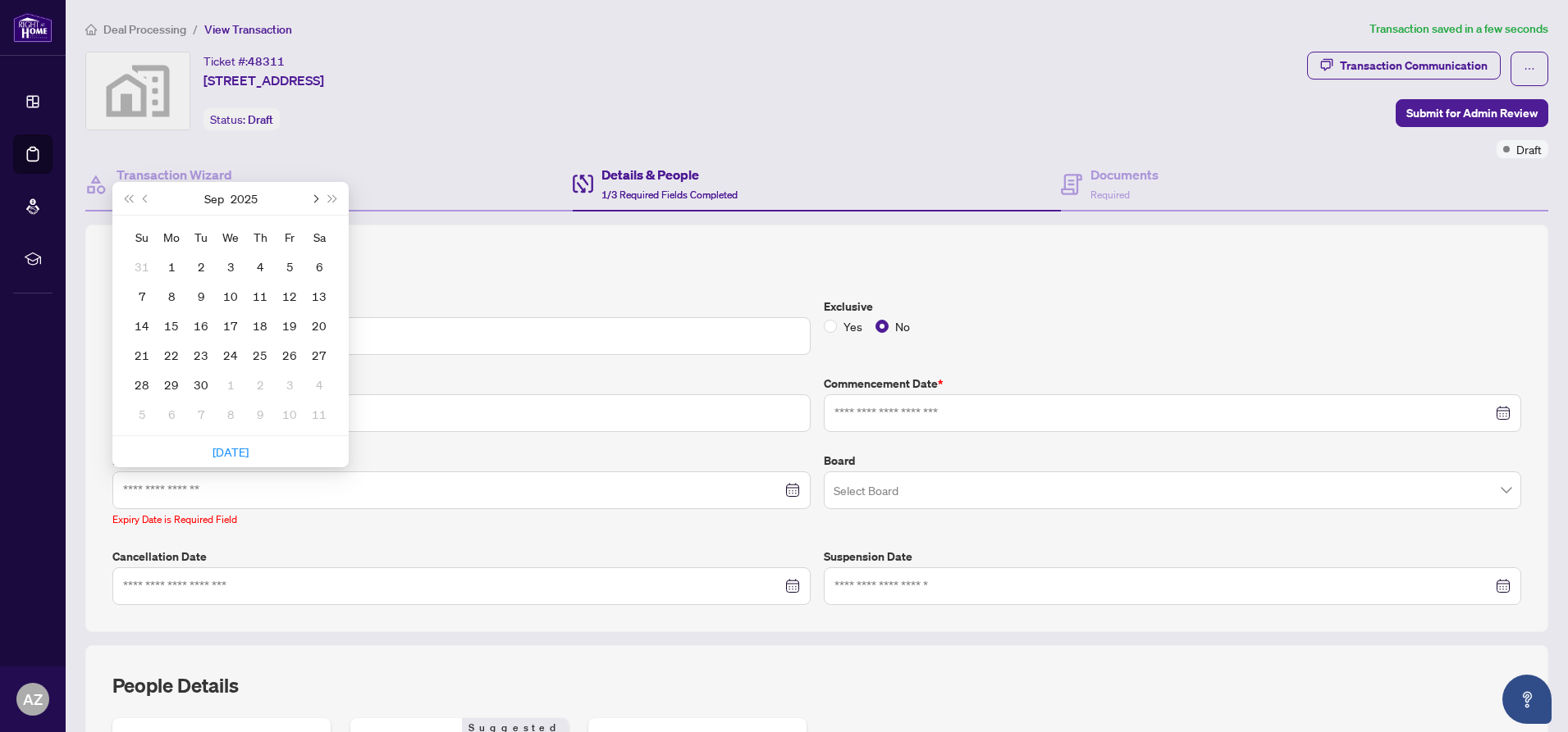
click at [317, 195] on span "Next month (PageDown)" at bounding box center [314, 198] width 8 height 8
type input "**********"
click at [140, 410] on div "30" at bounding box center [142, 414] width 19 height 19
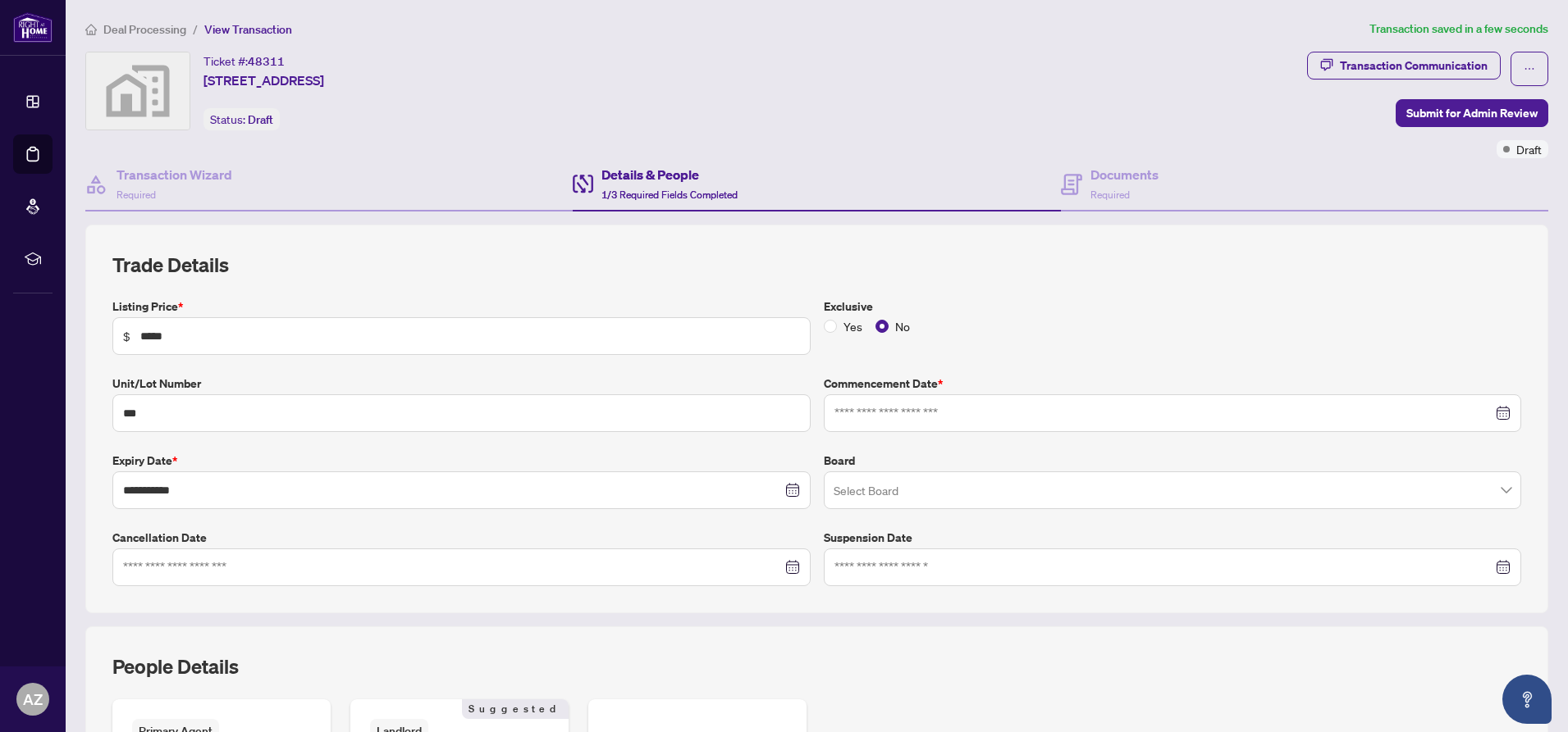
click at [903, 490] on input "search" at bounding box center [1165, 493] width 663 height 36
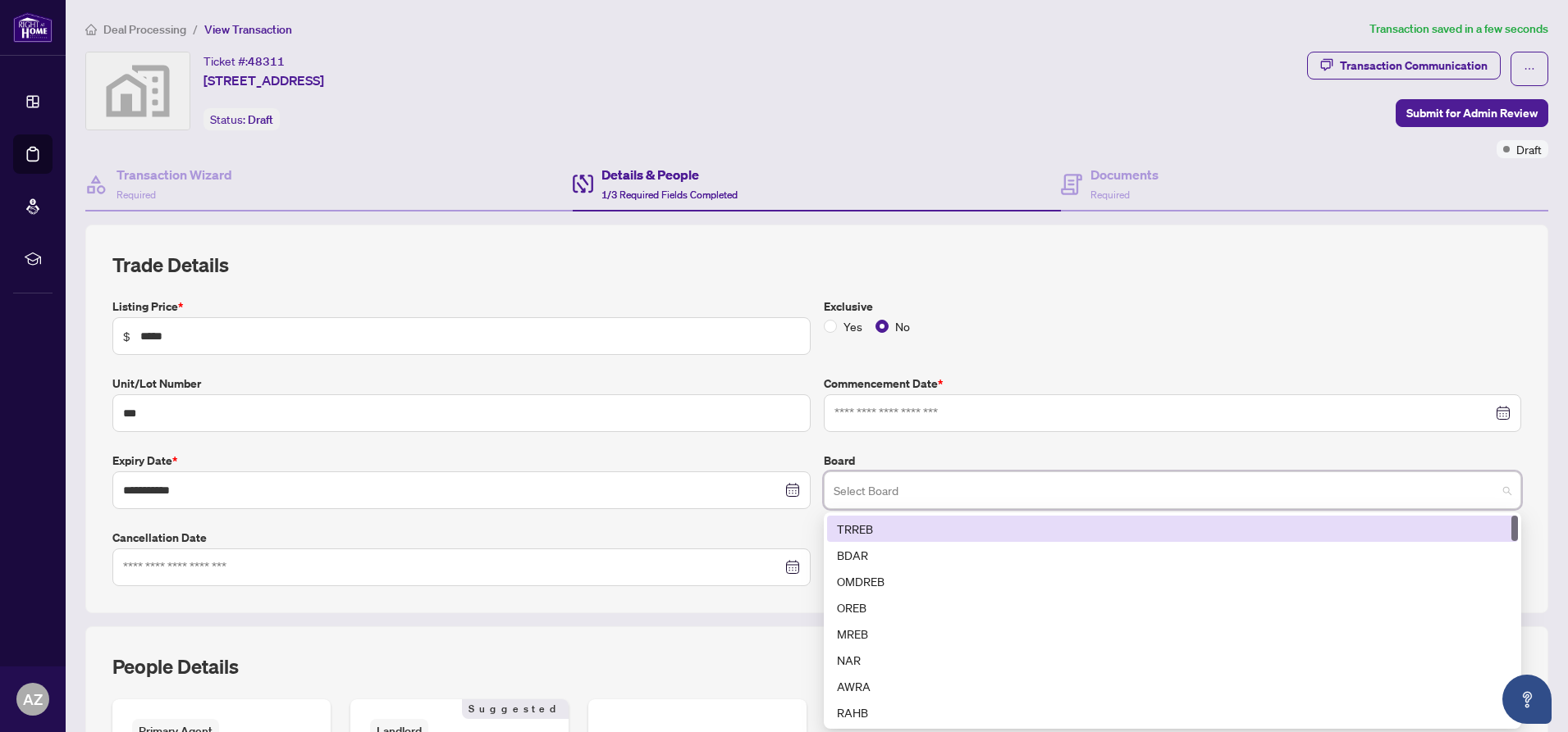
click at [868, 526] on div "TRREB" at bounding box center [1172, 529] width 672 height 18
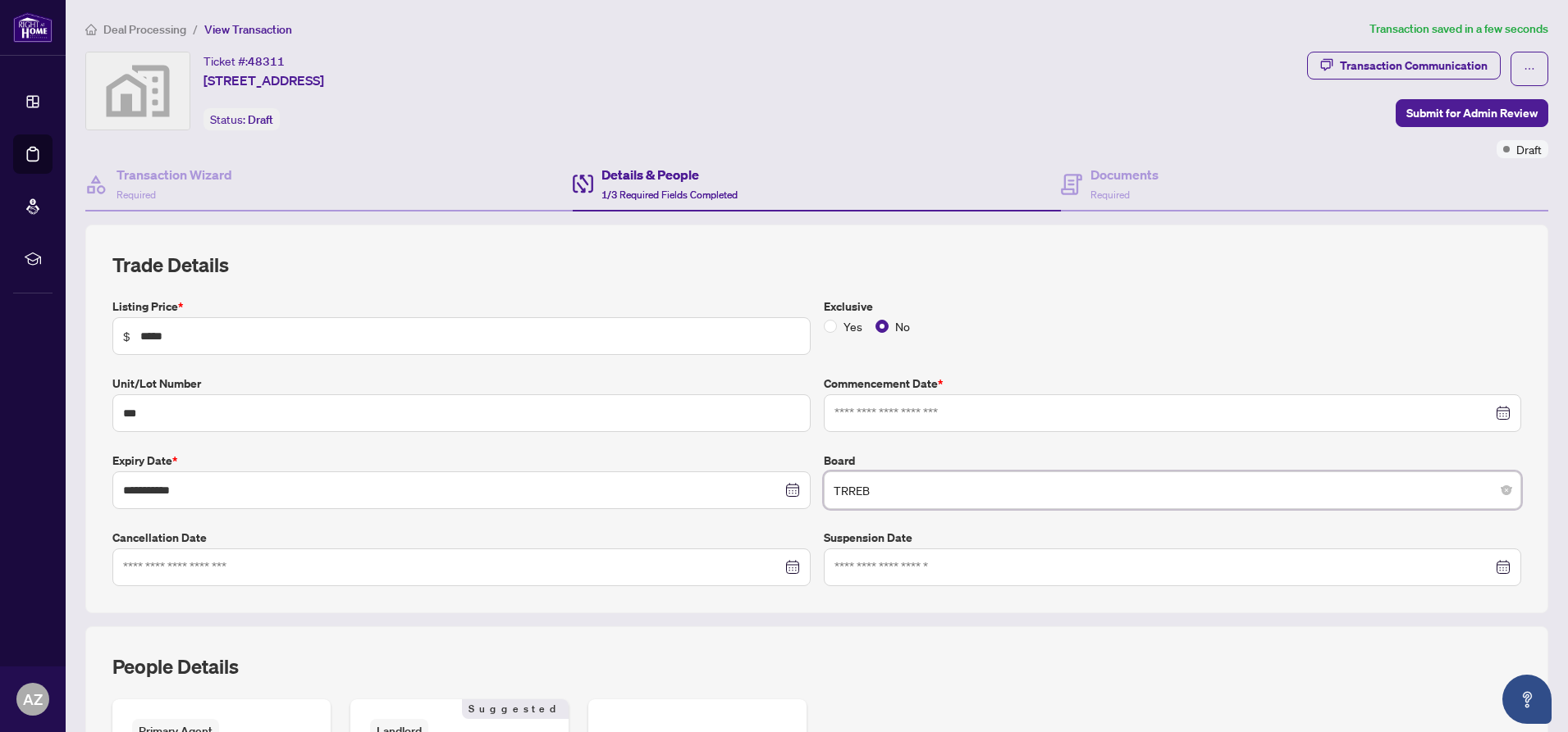
click at [905, 401] on div at bounding box center [1173, 413] width 698 height 38
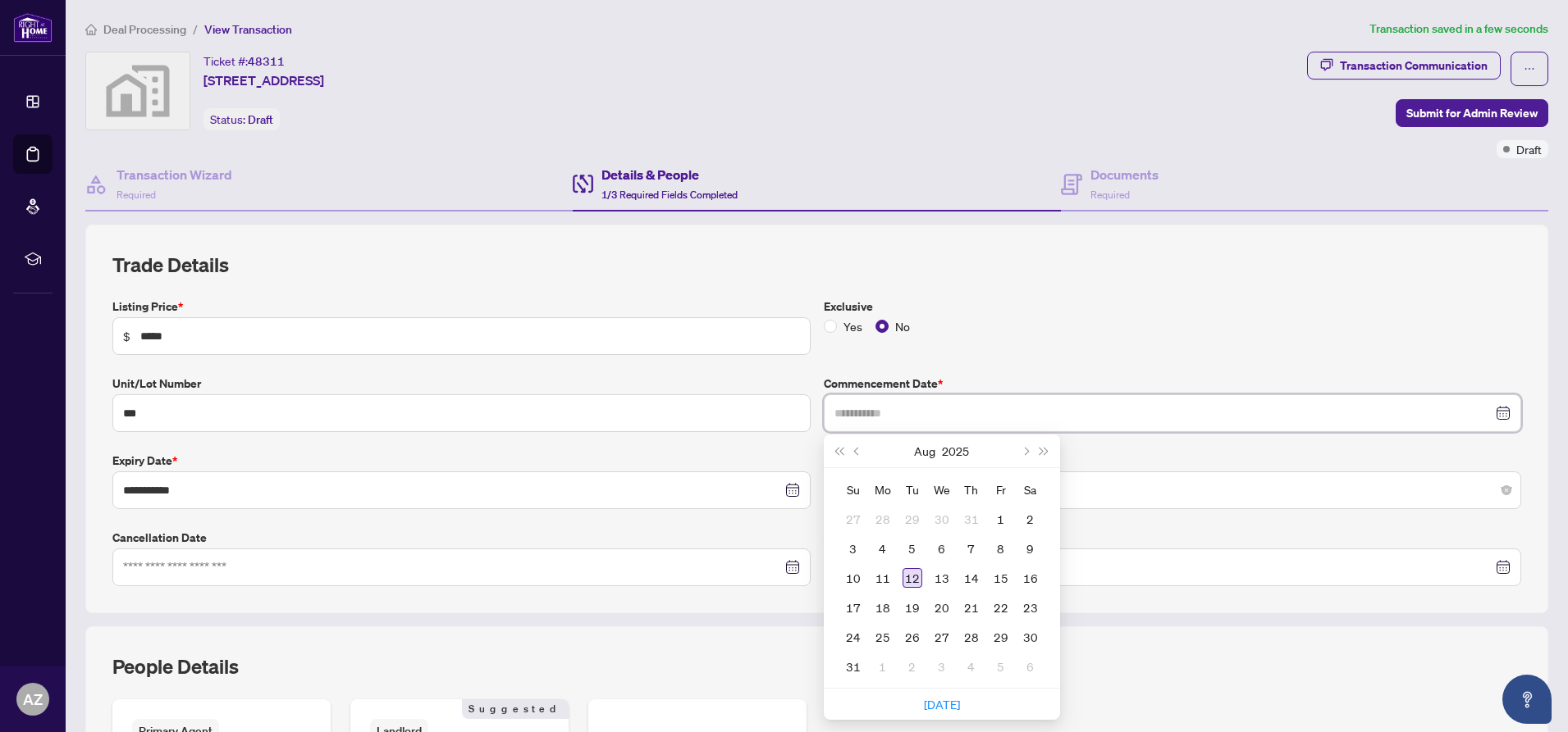
type input "**********"
click at [912, 571] on div "12" at bounding box center [913, 578] width 19 height 19
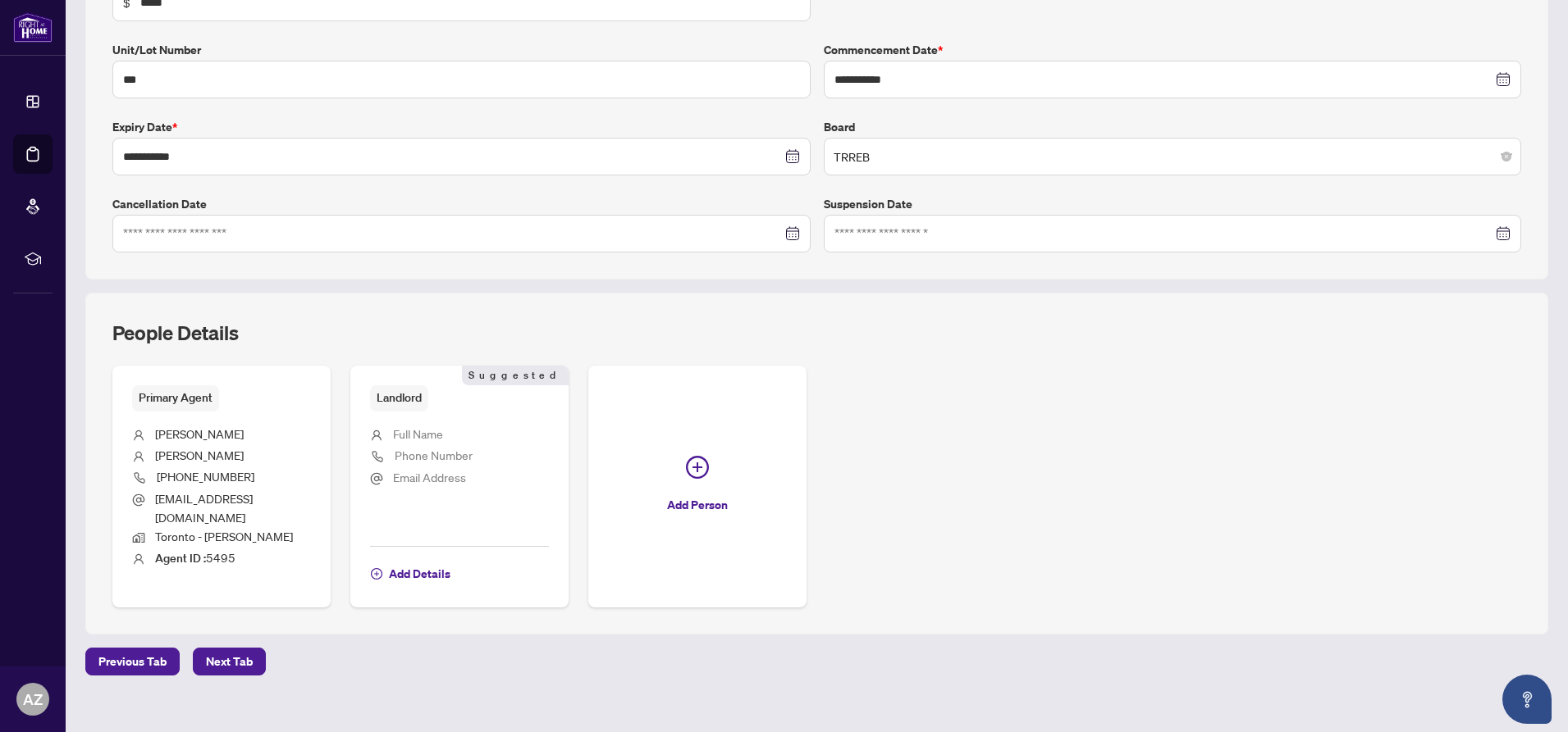
scroll to position [333, 0]
click at [427, 562] on span "Add Details" at bounding box center [420, 575] width 62 height 26
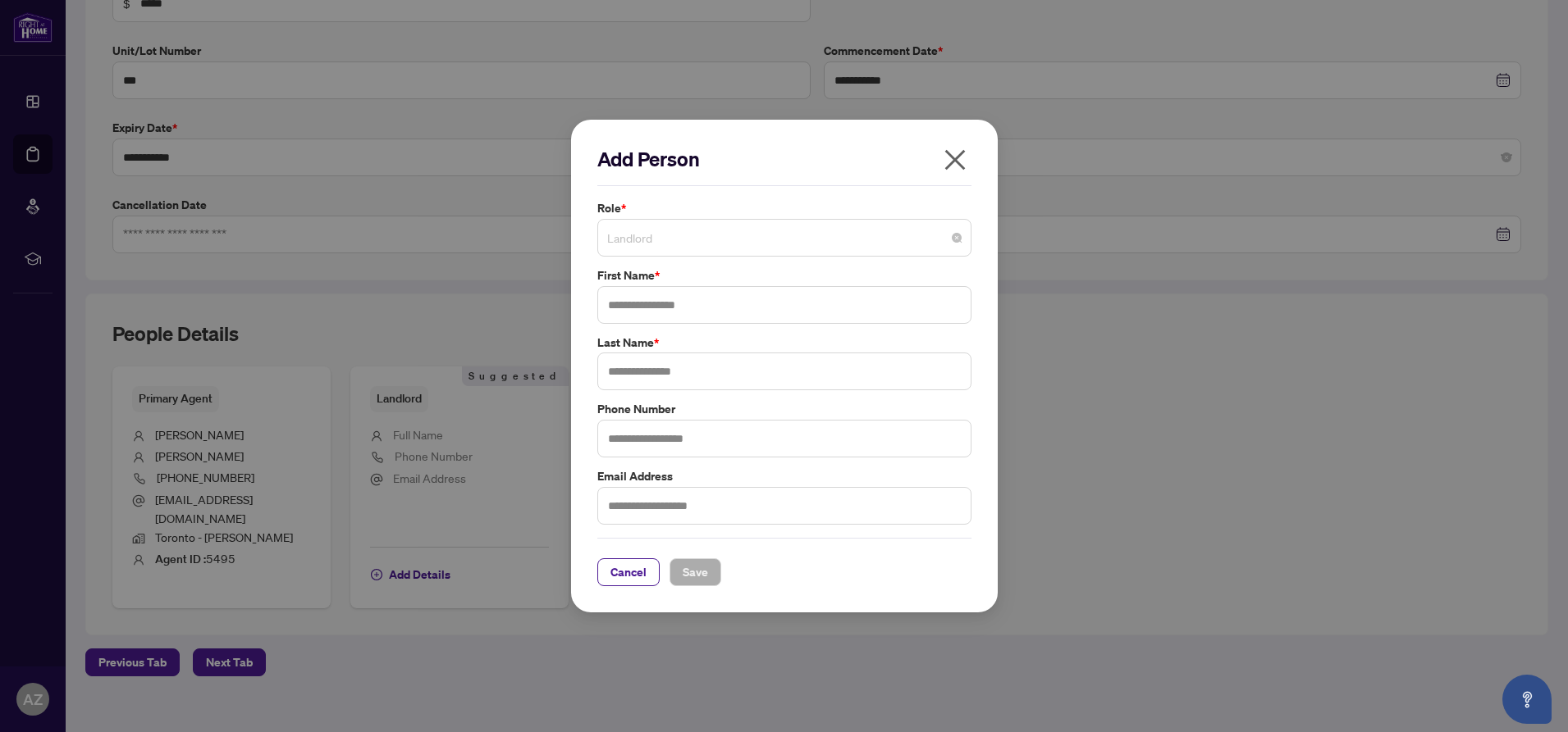
click at [731, 239] on span "Landlord" at bounding box center [784, 238] width 354 height 31
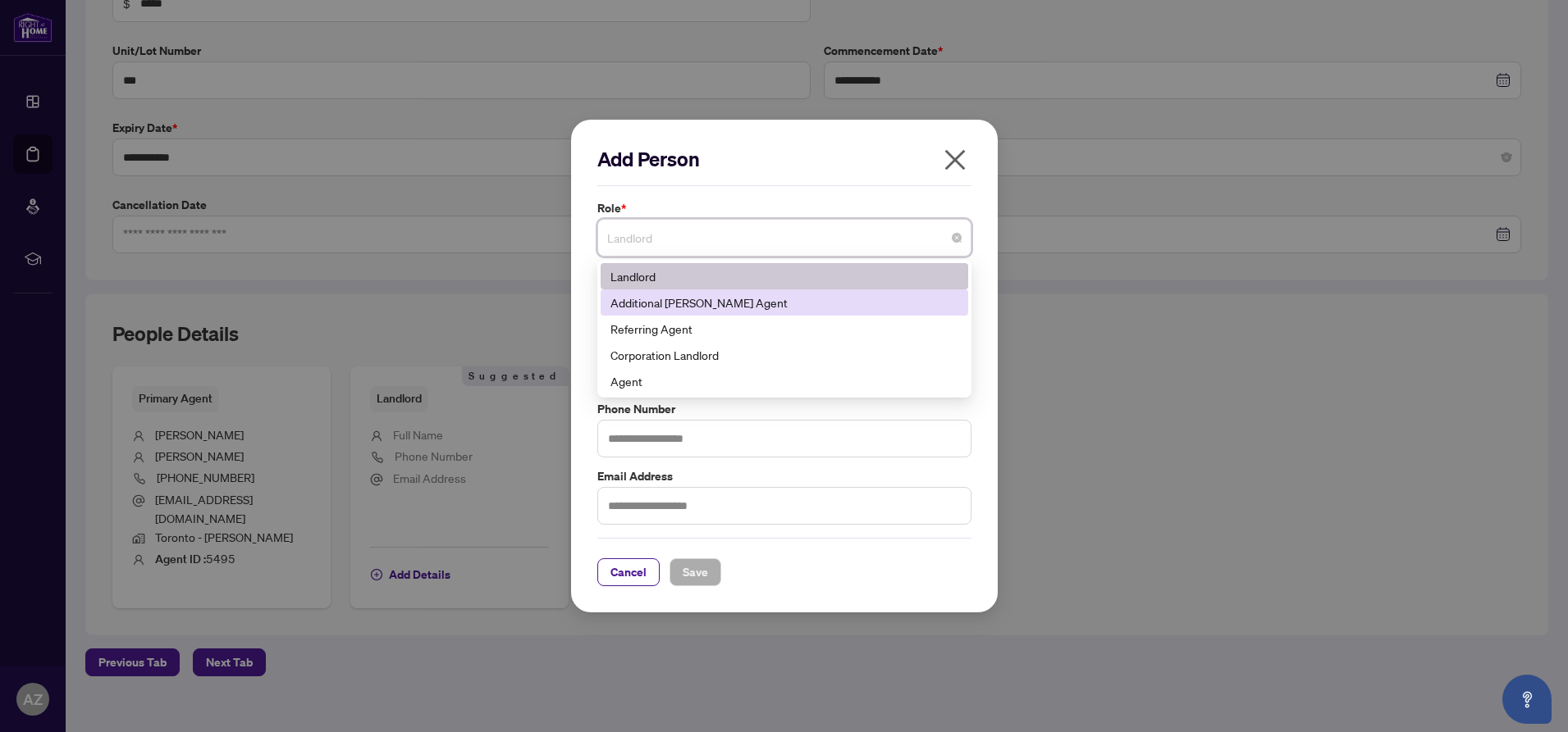
click at [699, 306] on div "Additional [PERSON_NAME] Agent" at bounding box center [784, 303] width 348 height 18
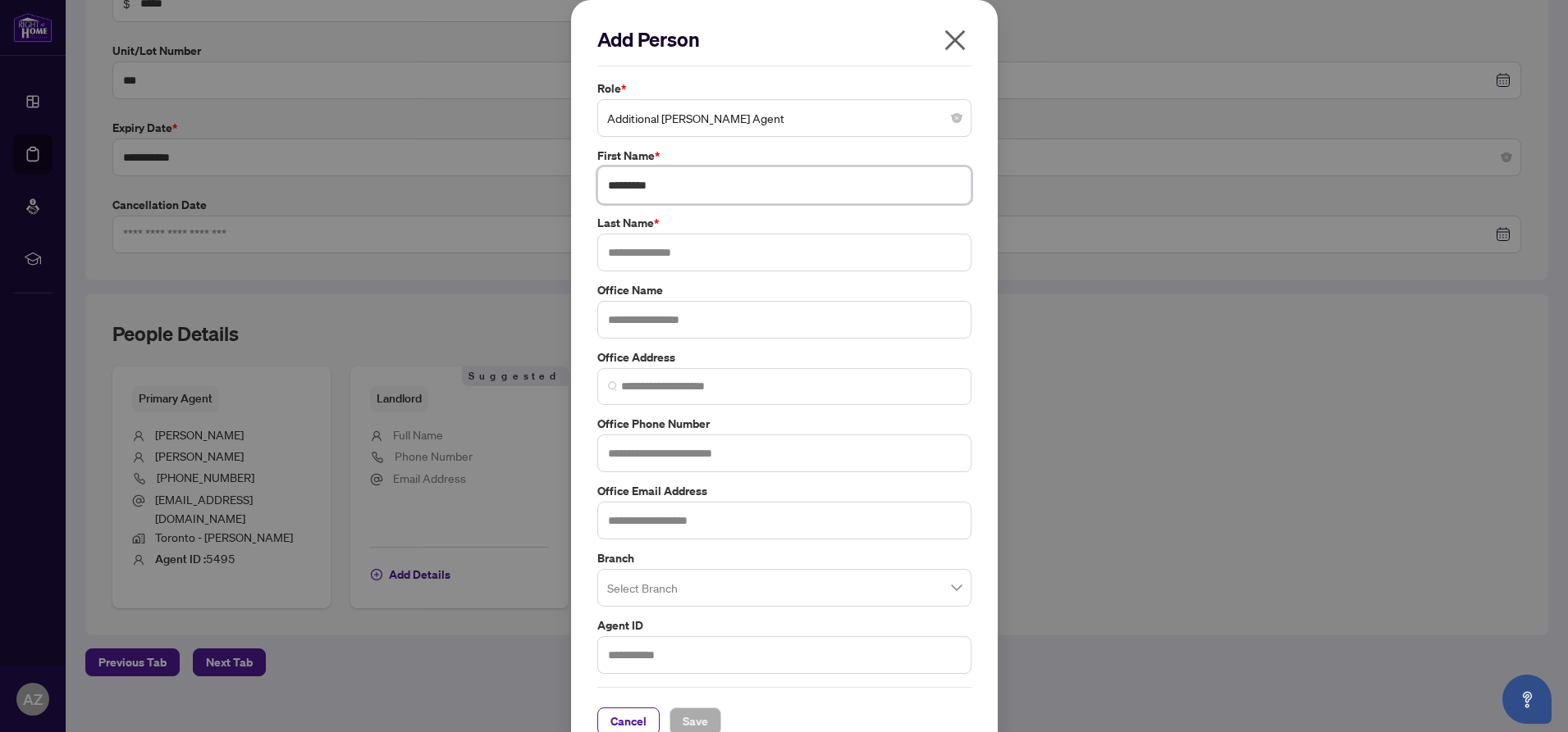
type input "********"
type input "******"
click at [973, 349] on div "Office Address" at bounding box center [784, 377] width 384 height 57
click at [668, 386] on input "search" at bounding box center [791, 387] width 340 height 18
drag, startPoint x: 661, startPoint y: 444, endPoint x: 684, endPoint y: 455, distance: 25.5
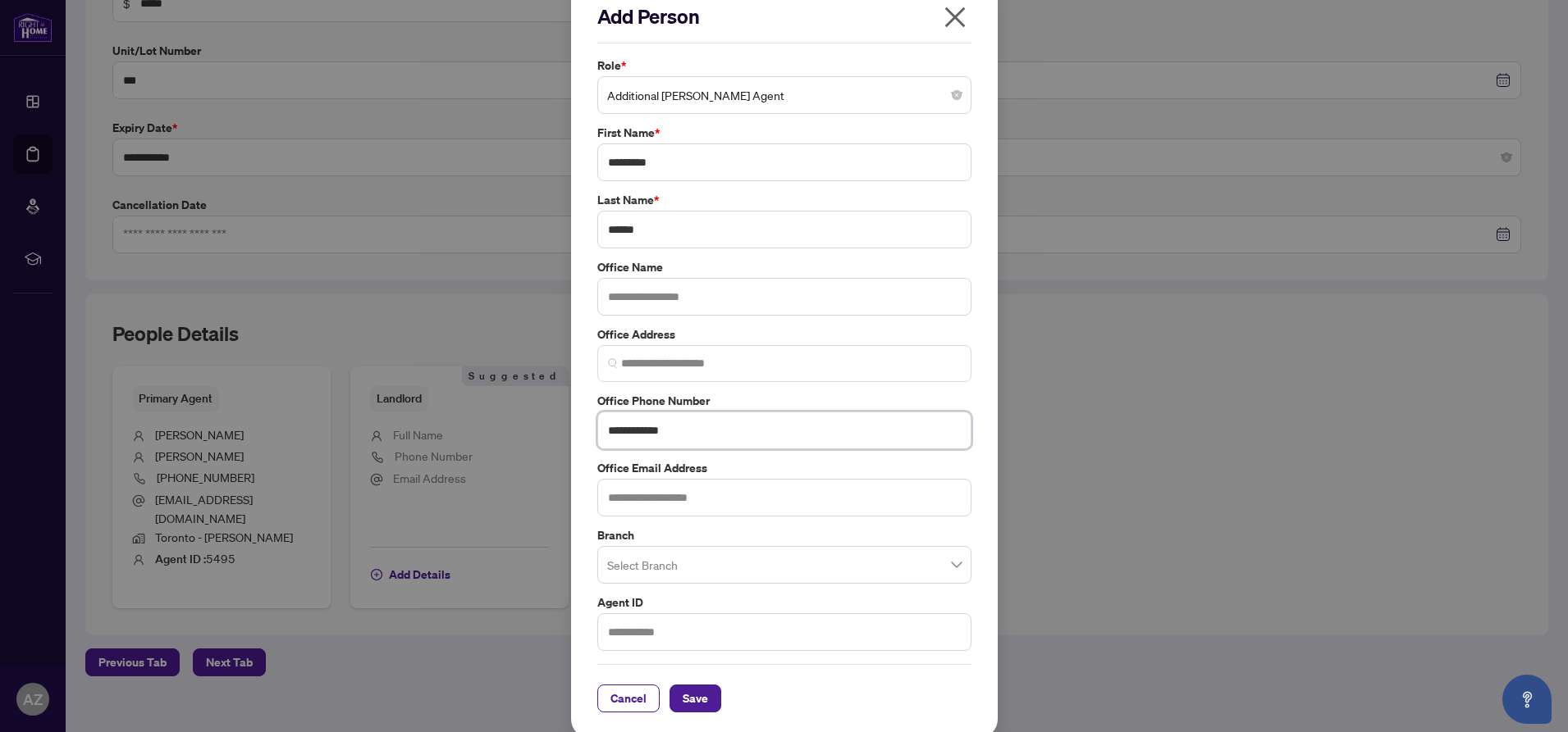
scroll to position [22, 0]
type input "**********"
click at [648, 558] on input "search" at bounding box center [776, 568] width 340 height 36
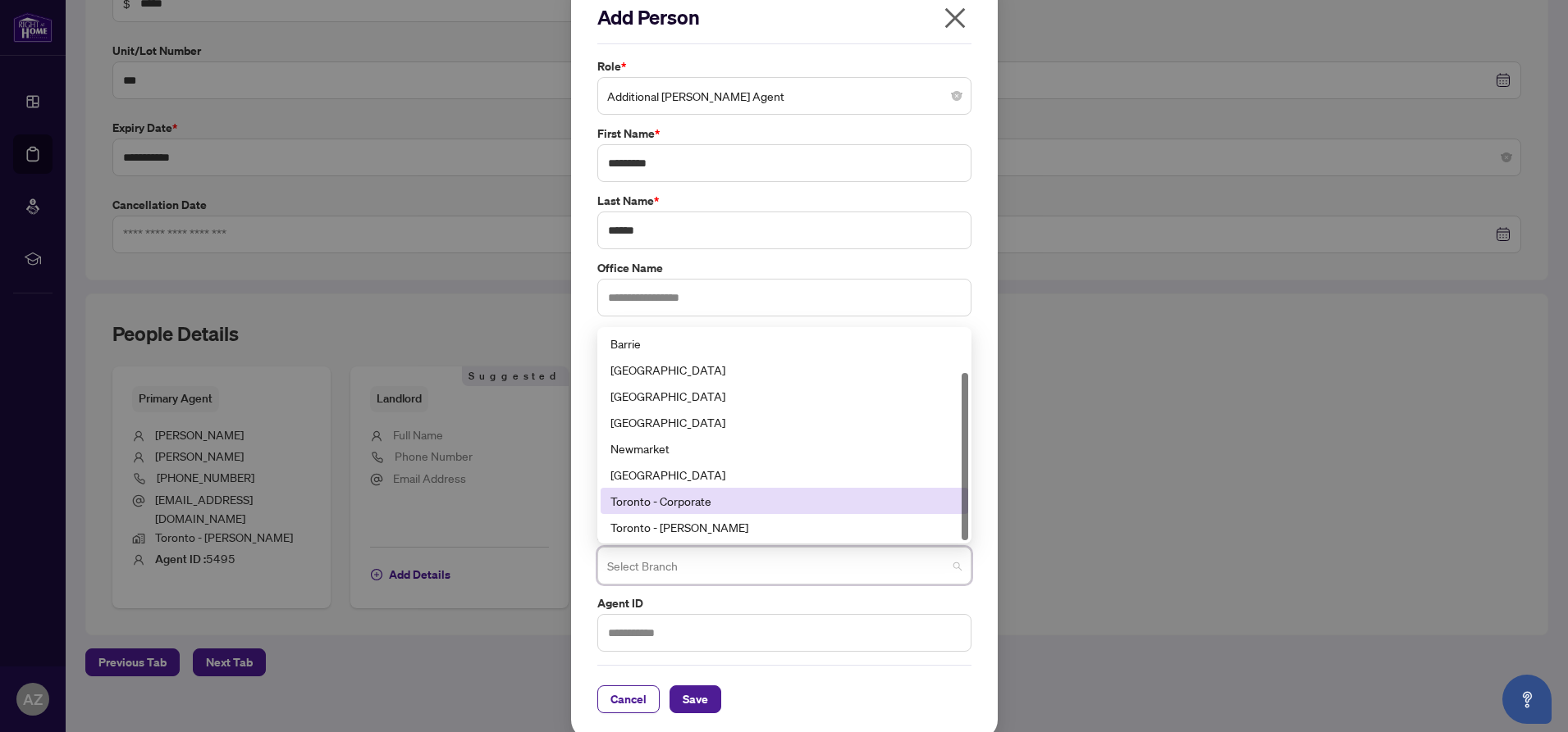
scroll to position [0, 0]
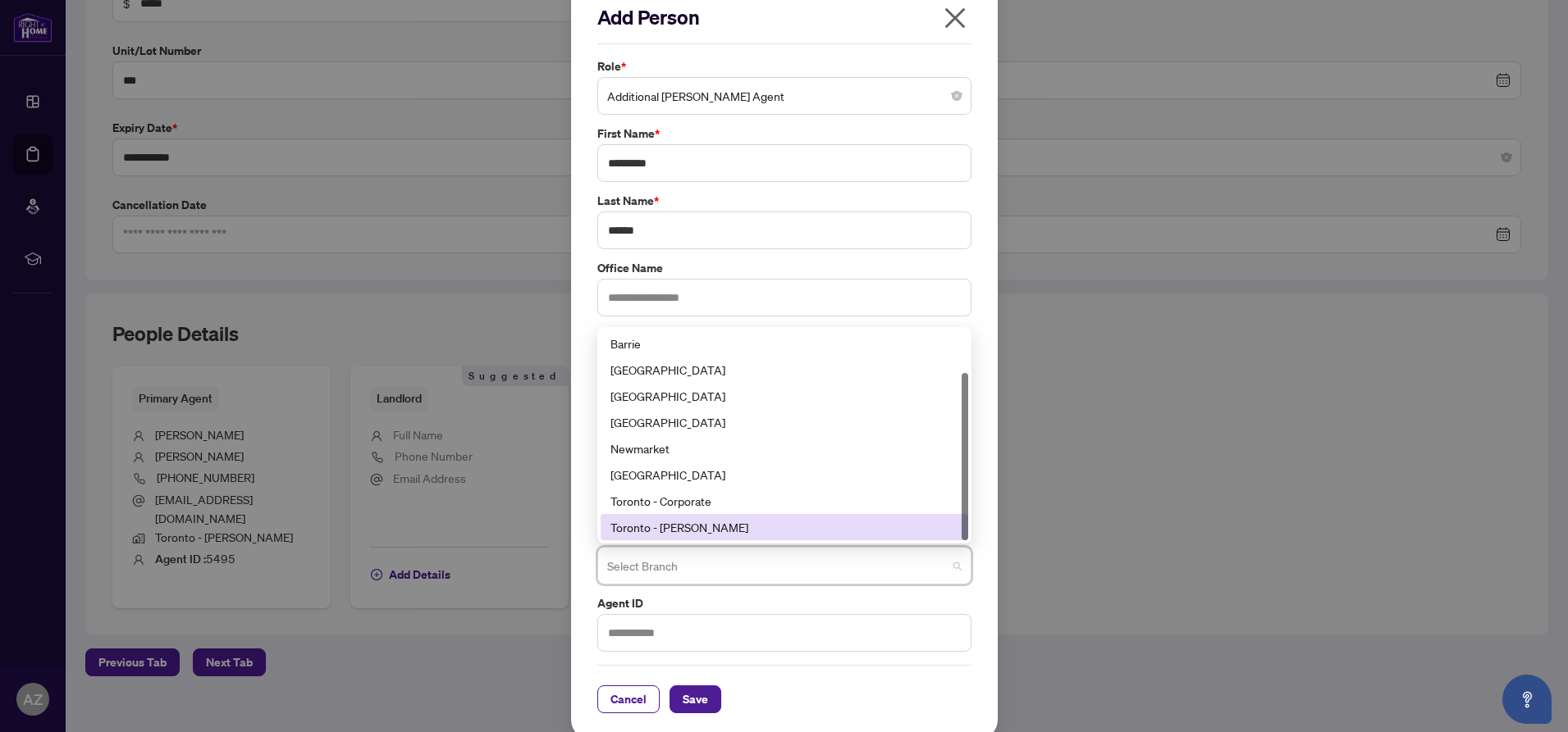
click at [631, 523] on div "Toronto - [PERSON_NAME]" at bounding box center [784, 527] width 348 height 18
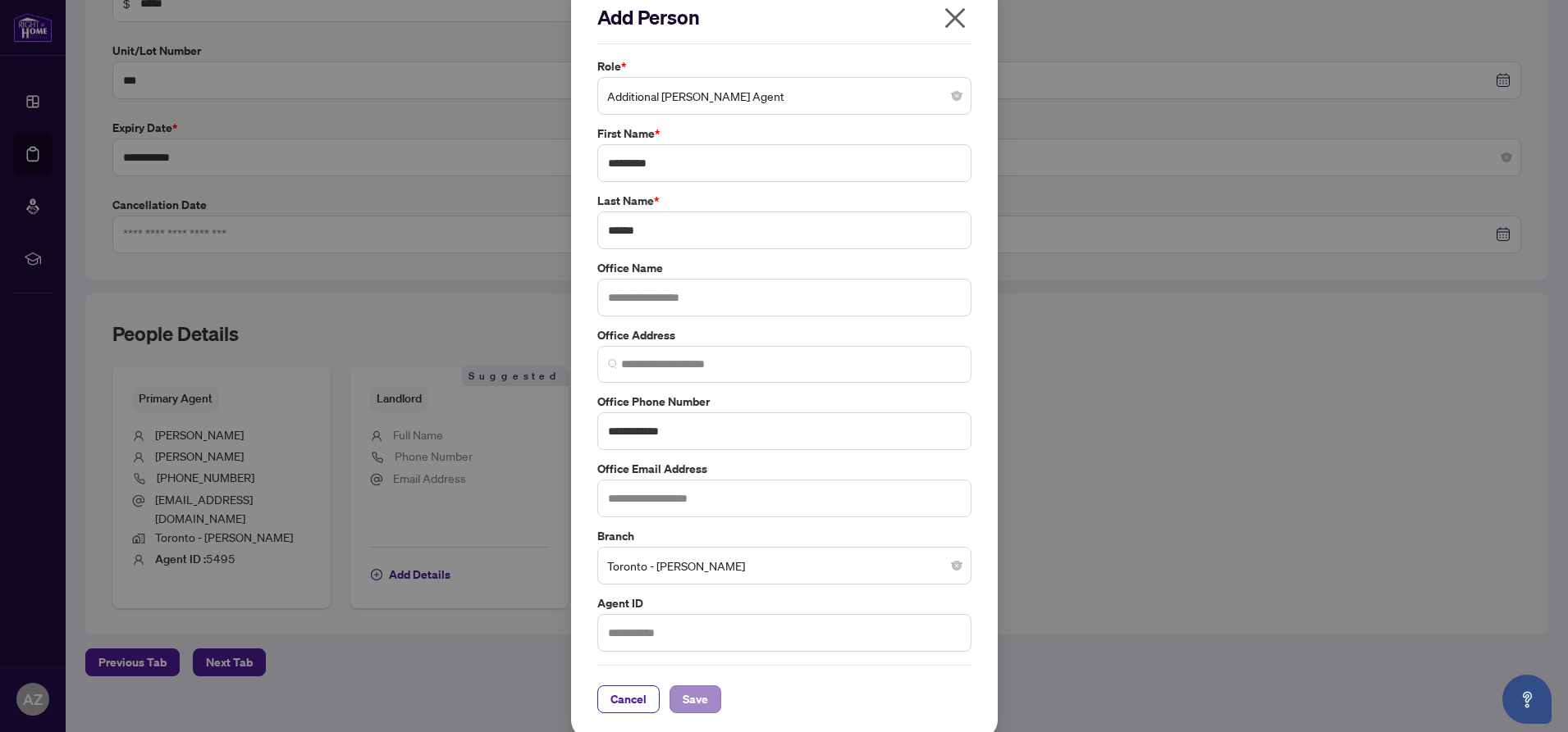
click at [693, 690] on span "Save" at bounding box center [695, 699] width 26 height 26
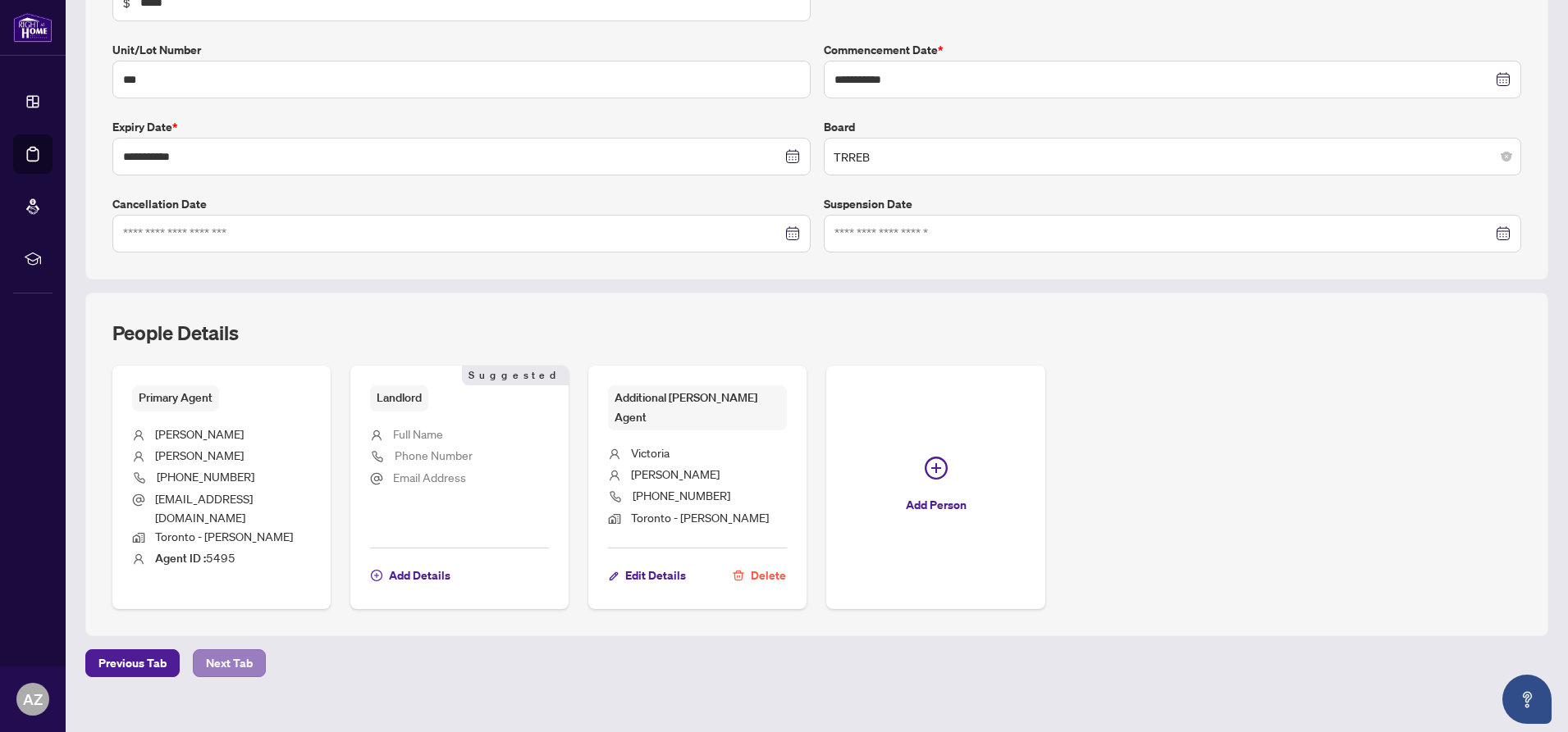
scroll to position [333, 0]
click at [228, 652] on span "Next Tab" at bounding box center [229, 665] width 47 height 26
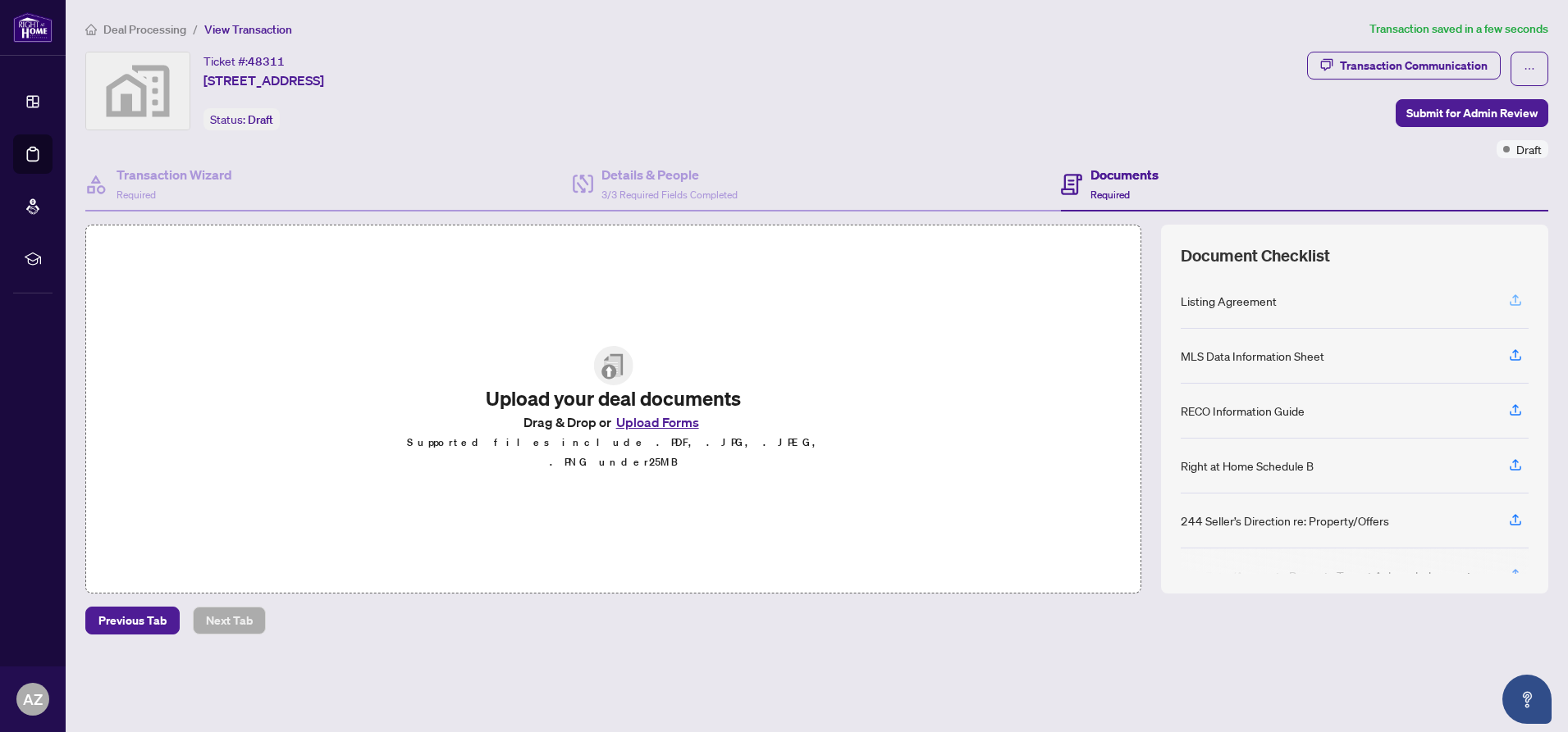
click at [1518, 298] on icon "button" at bounding box center [1515, 300] width 15 height 15
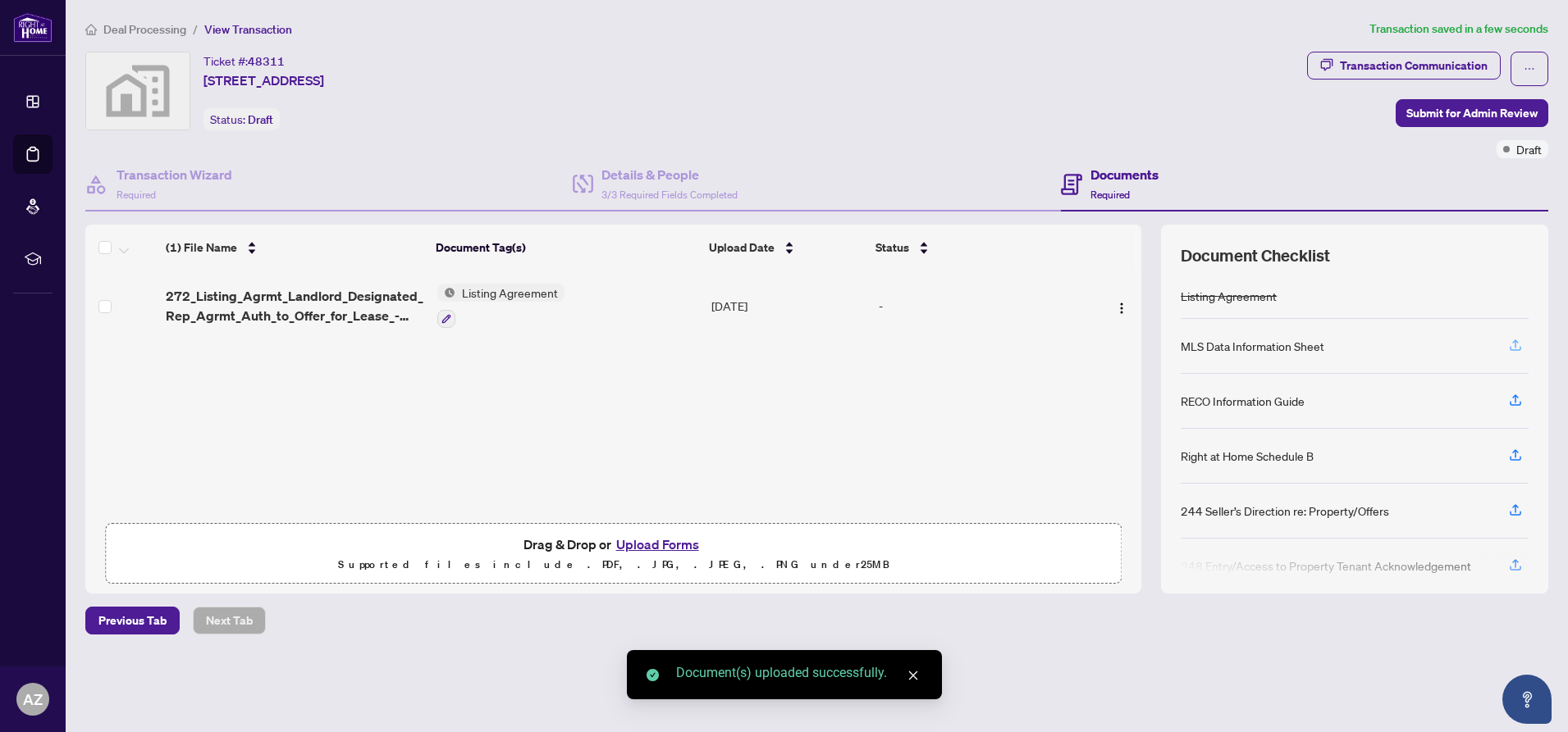
click at [1517, 342] on icon "button" at bounding box center [1515, 345] width 15 height 15
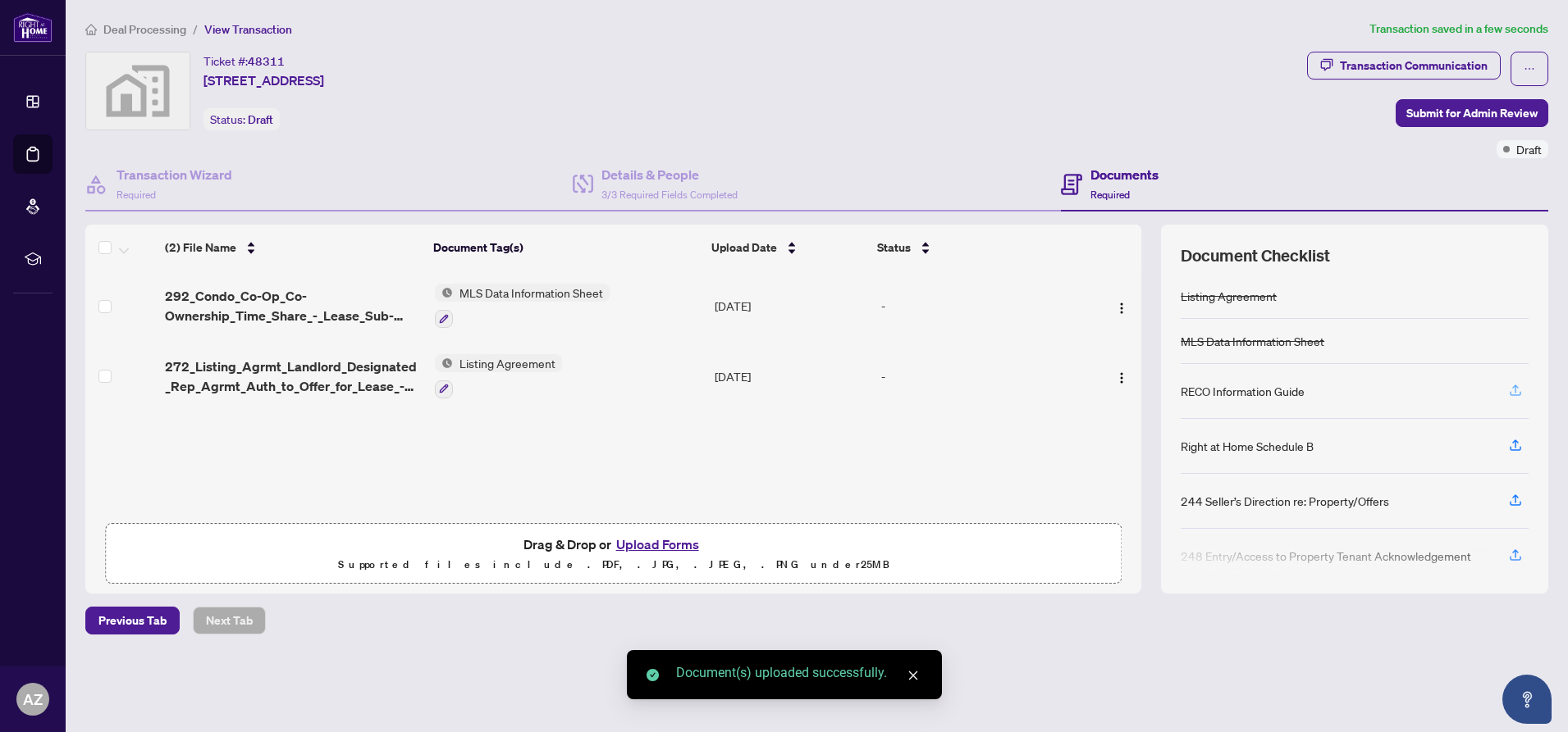
click at [1514, 389] on icon "button" at bounding box center [1515, 390] width 15 height 15
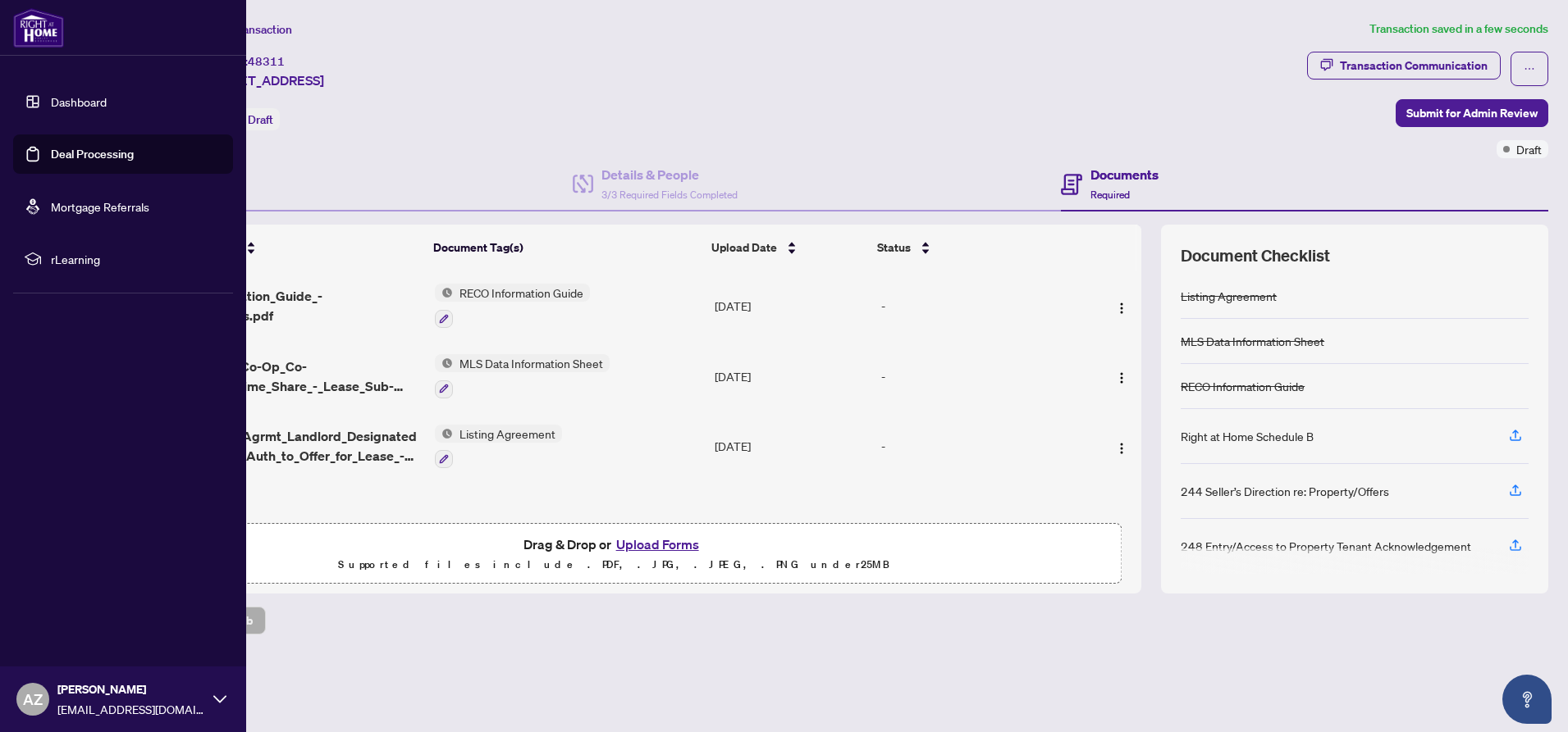
click at [71, 104] on link "Dashboard" at bounding box center [79, 102] width 56 height 15
